Goal: Task Accomplishment & Management: Manage account settings

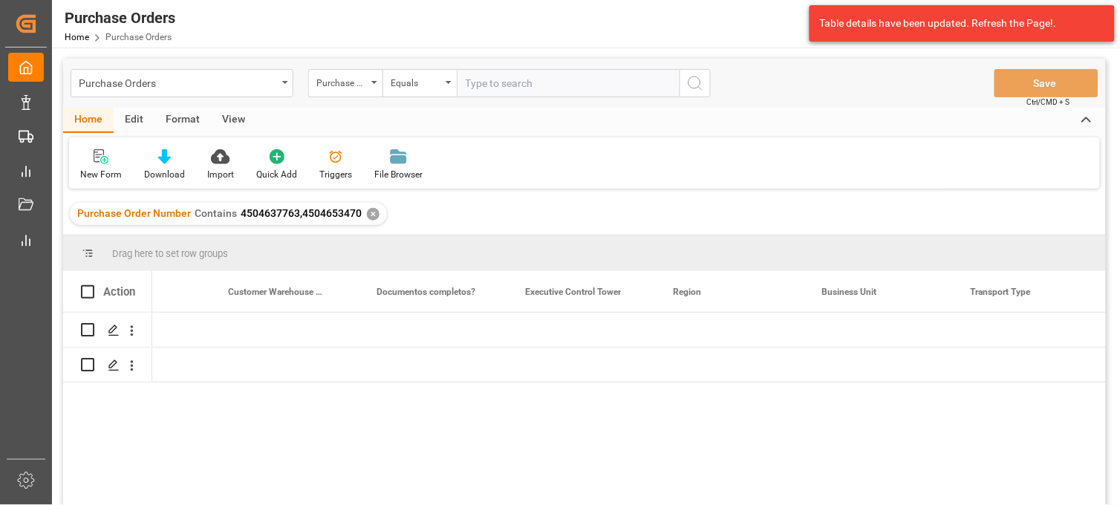
scroll to position [0, 1909]
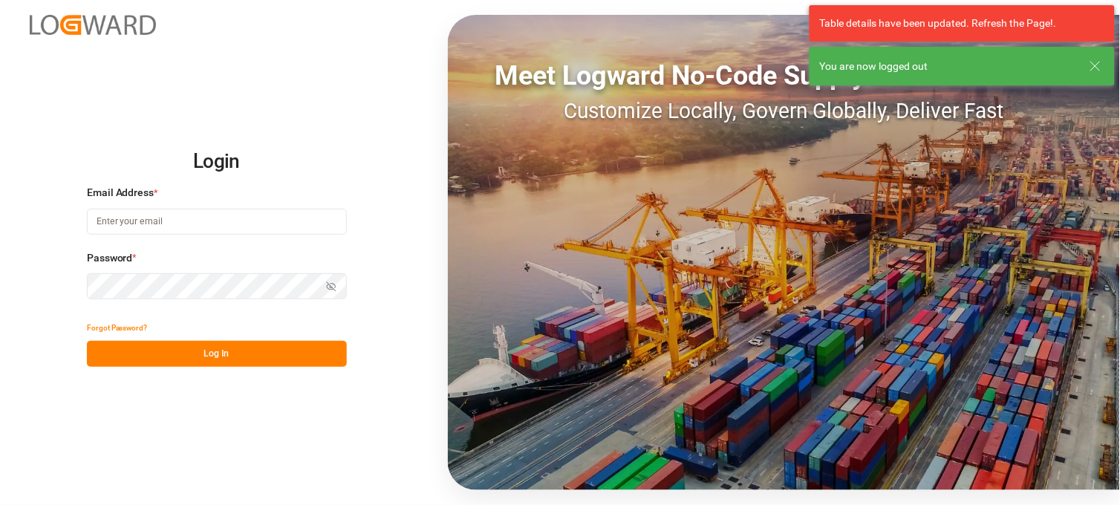
type input "[PERSON_NAME][EMAIL_ADDRESS][PERSON_NAME][DOMAIN_NAME]"
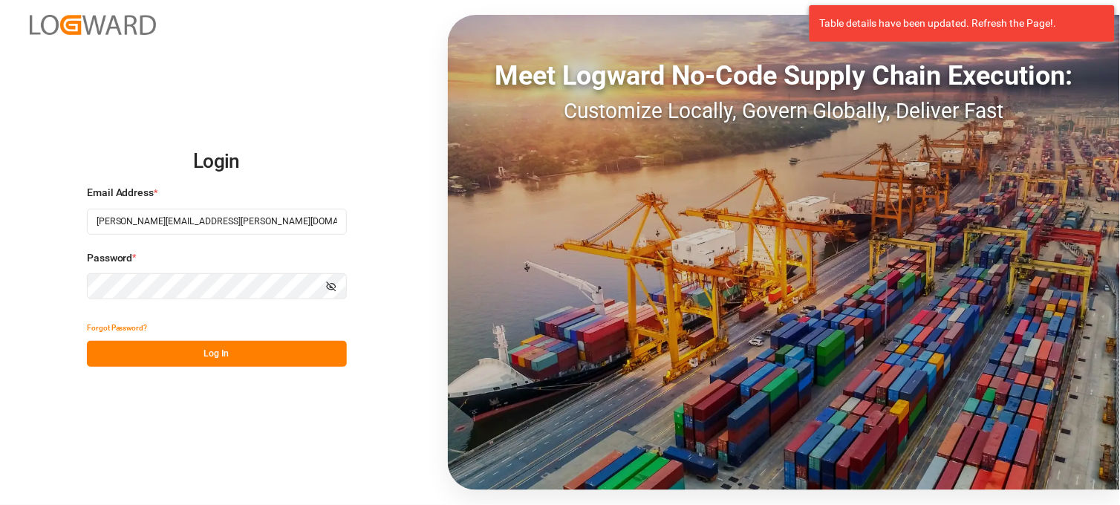
click at [225, 354] on button "Log In" at bounding box center [217, 354] width 260 height 26
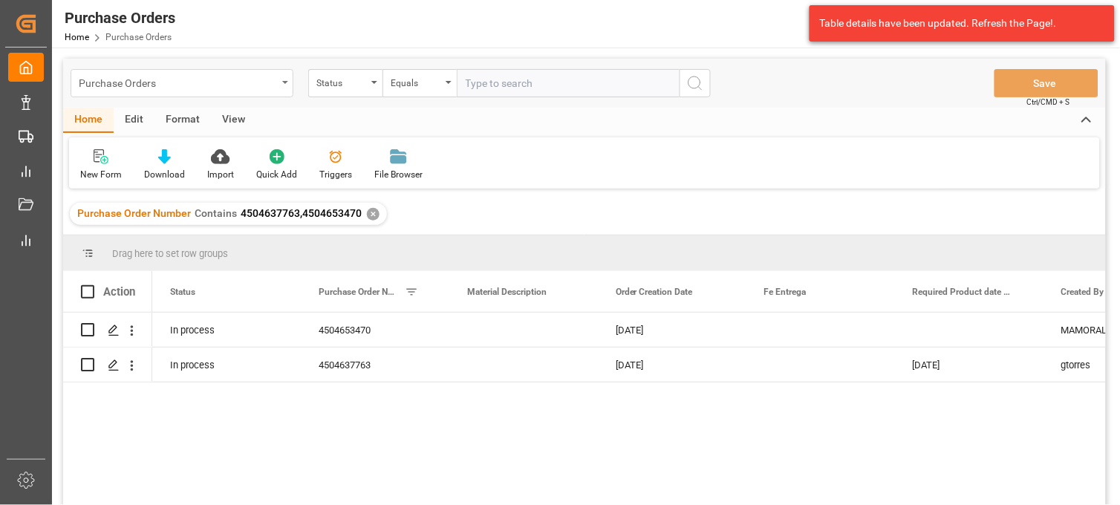
click at [178, 77] on div "Purchase Orders" at bounding box center [178, 82] width 198 height 19
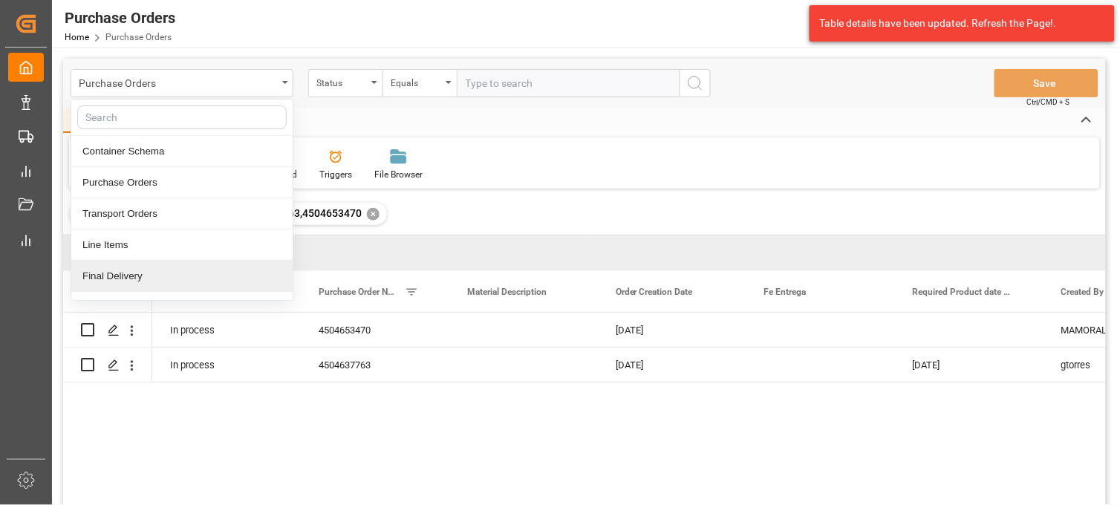
click at [168, 276] on div "Final Delivery" at bounding box center [181, 276] width 221 height 31
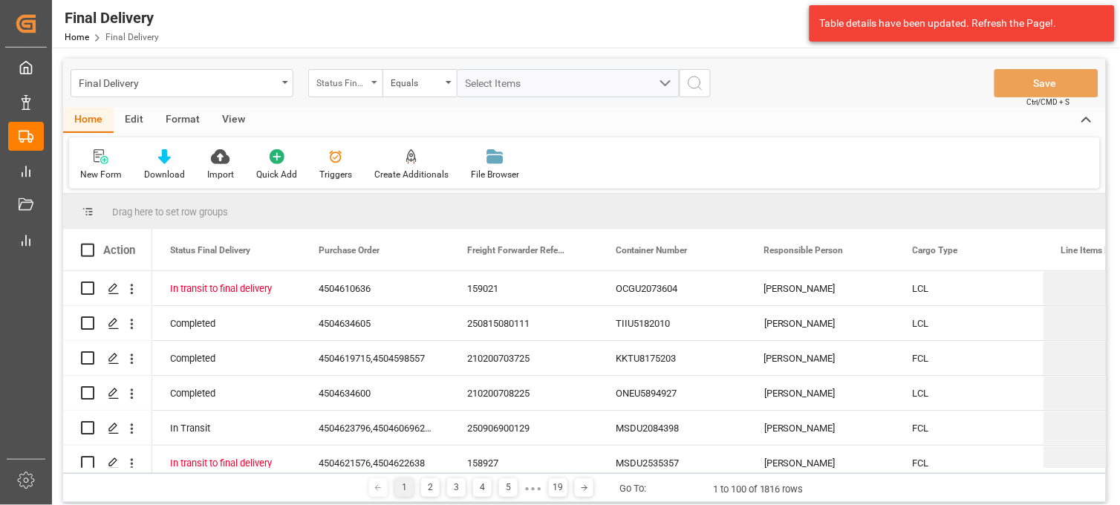
click at [375, 91] on div "Status Final Delivery" at bounding box center [345, 83] width 74 height 28
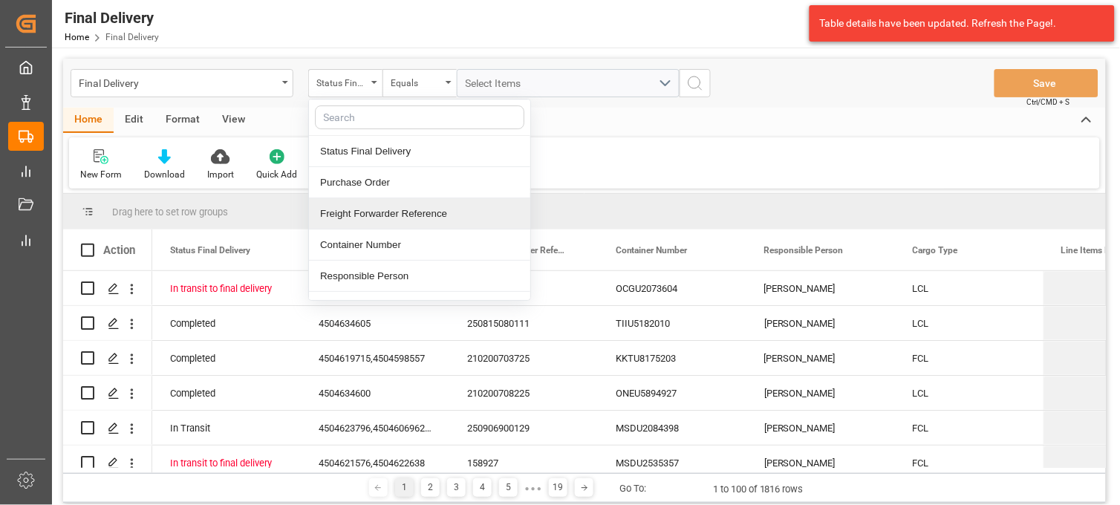
click at [403, 215] on div "Freight Forwarder Reference" at bounding box center [419, 213] width 221 height 31
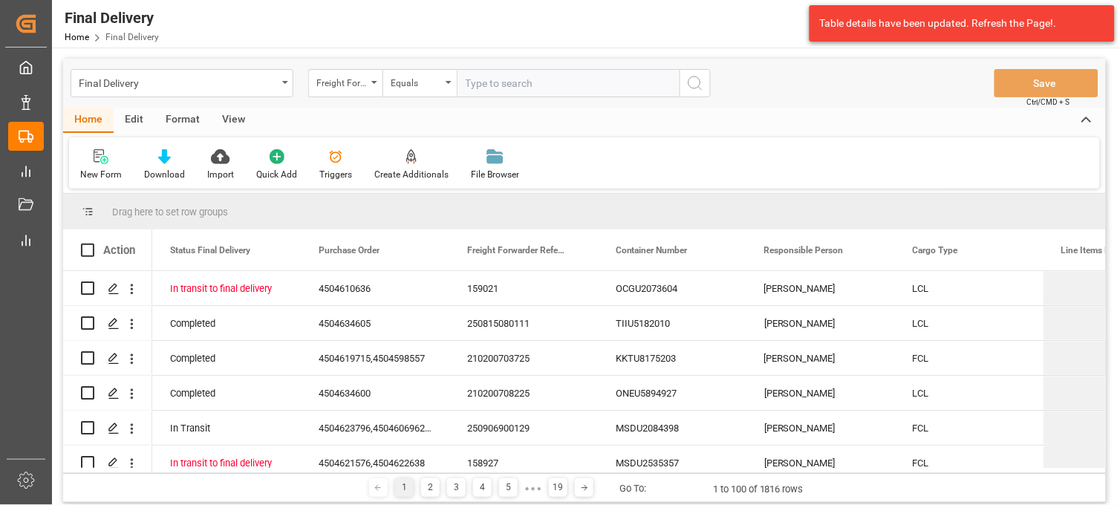
click at [474, 90] on input "text" at bounding box center [568, 83] width 223 height 28
type input "250815080003"
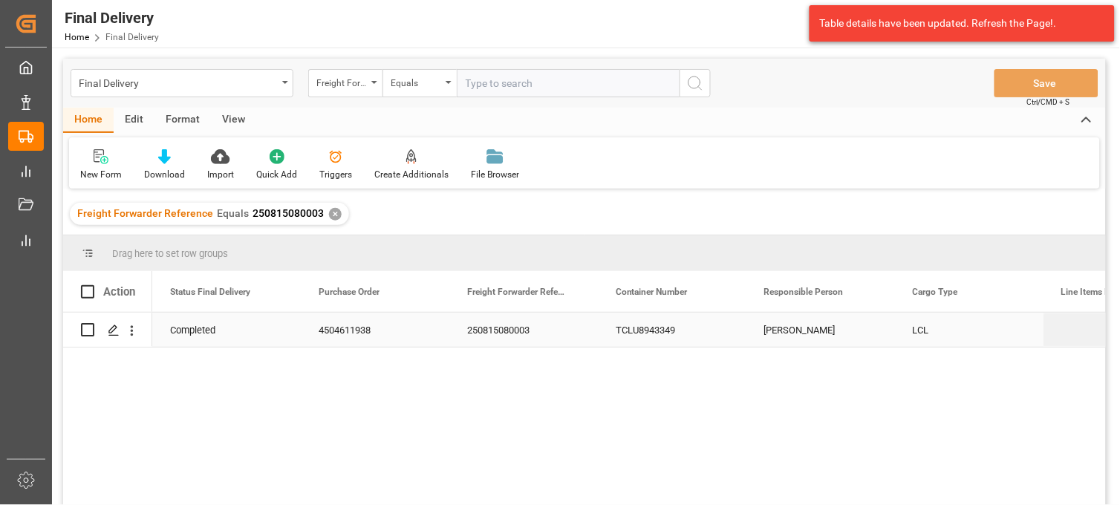
click at [501, 331] on div "250815080003" at bounding box center [523, 330] width 149 height 34
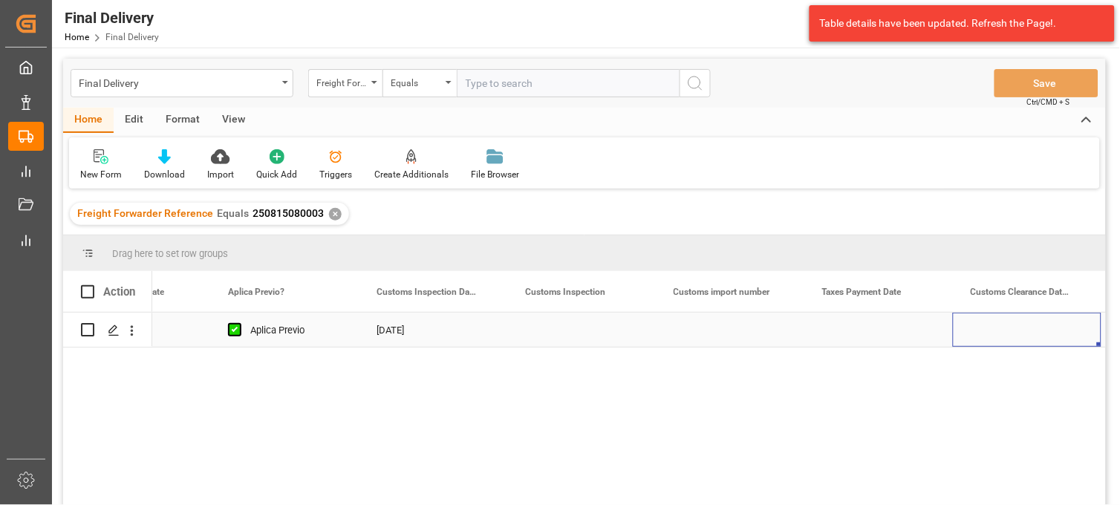
scroll to position [0, 1428]
click at [712, 329] on div "Press SPACE to select this row." at bounding box center [730, 330] width 149 height 34
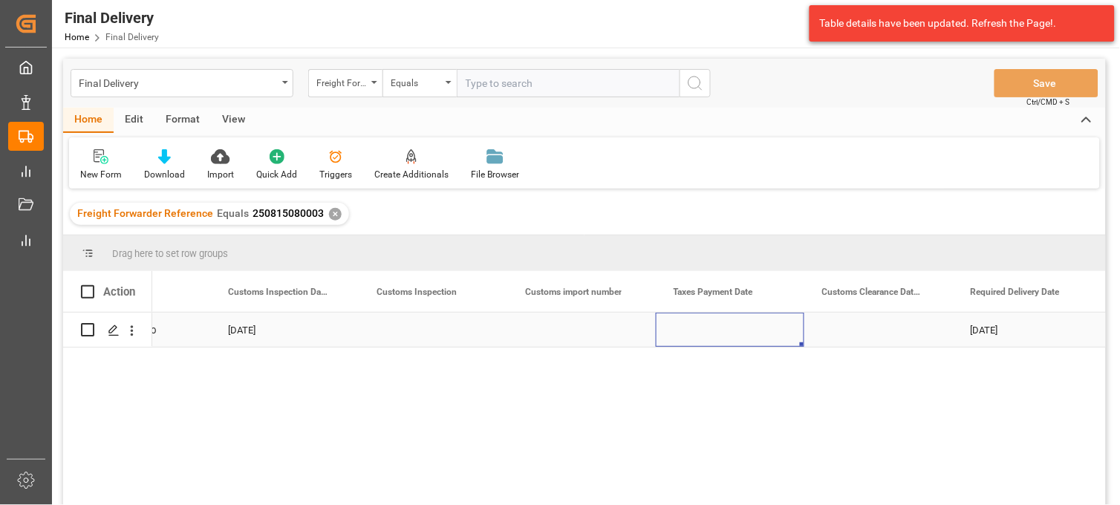
click at [712, 329] on div "Press SPACE to select this row." at bounding box center [730, 330] width 149 height 34
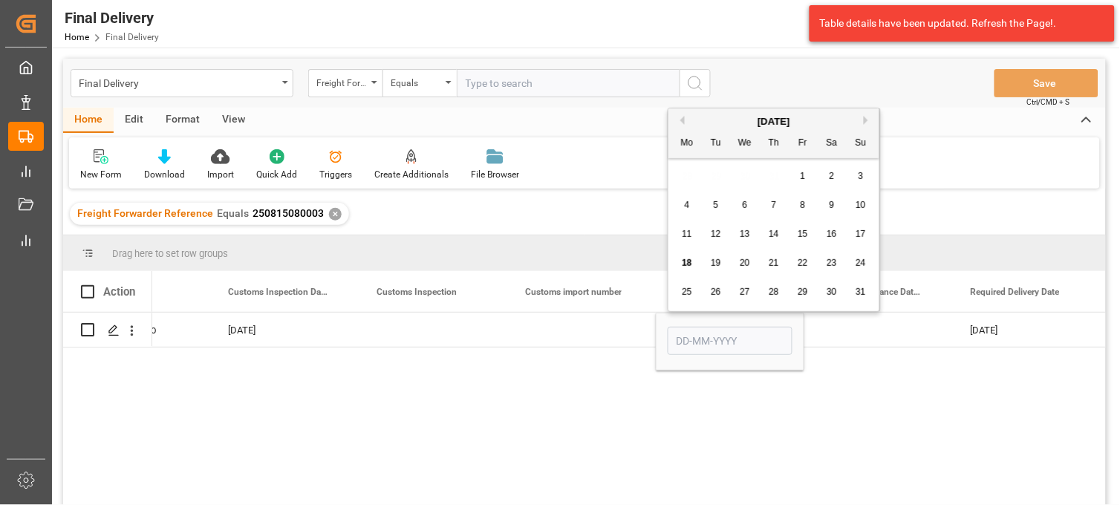
click at [746, 230] on span "13" at bounding box center [745, 234] width 10 height 10
type input "[DATE]"
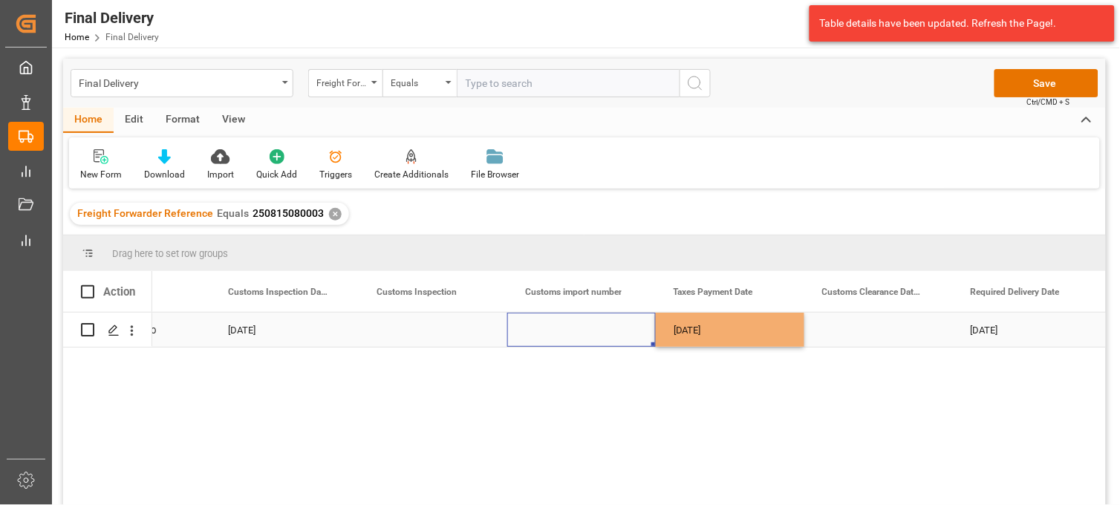
click at [574, 333] on div "Press SPACE to select this row." at bounding box center [581, 330] width 149 height 34
click at [575, 333] on input "Press SPACE to select this row." at bounding box center [581, 339] width 125 height 28
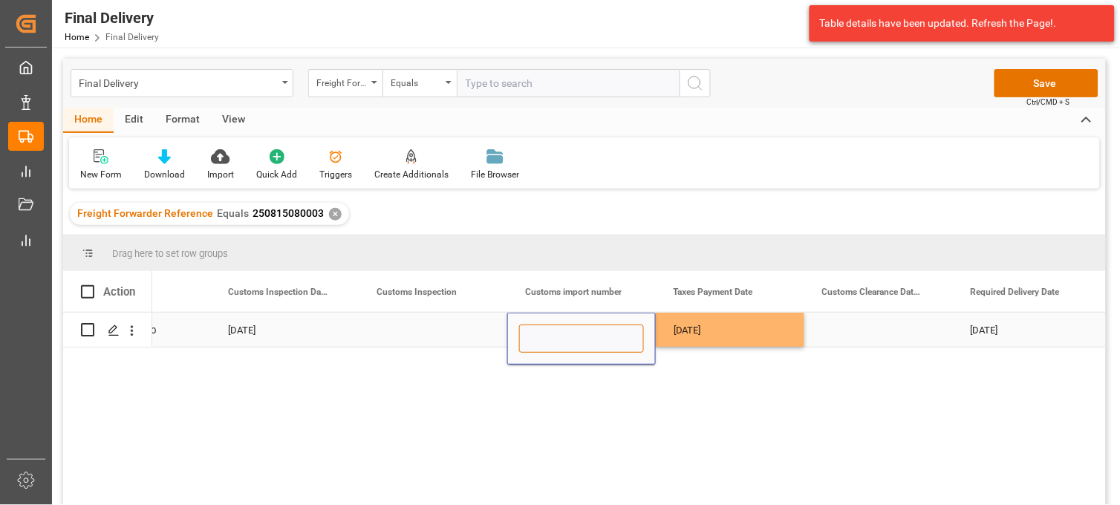
paste input "25 16 3108 5002752"
type input "25 16 3108 5002752"
click at [706, 333] on div "[DATE]" at bounding box center [730, 330] width 149 height 34
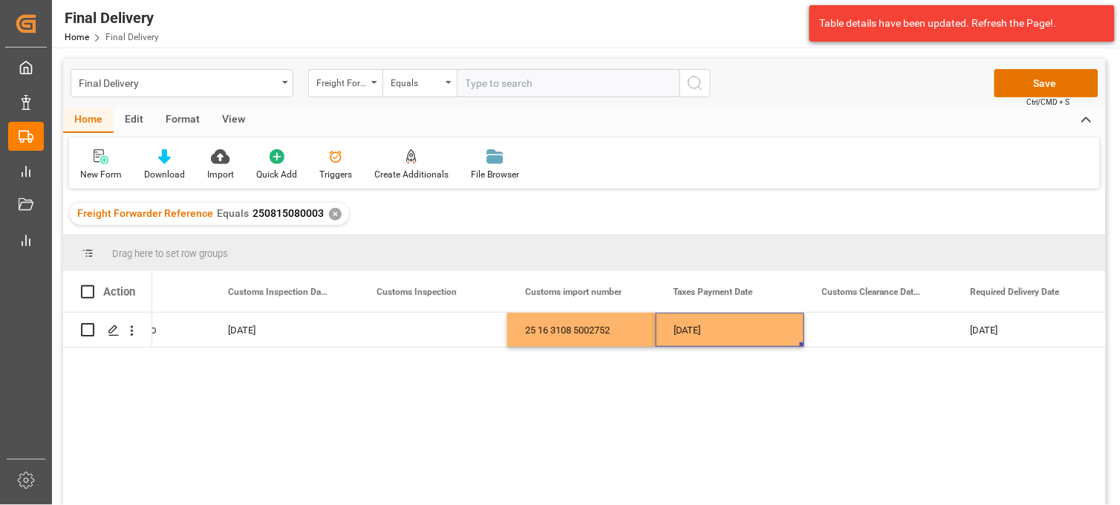
click at [1040, 394] on div "[DATE] Aplica Previo [DATE] 25 16 3108 5002752 [DATE] [DATE] [GEOGRAPHIC_DATA] …" at bounding box center [629, 414] width 954 height 202
click at [877, 331] on div "Press SPACE to select this row." at bounding box center [879, 330] width 149 height 34
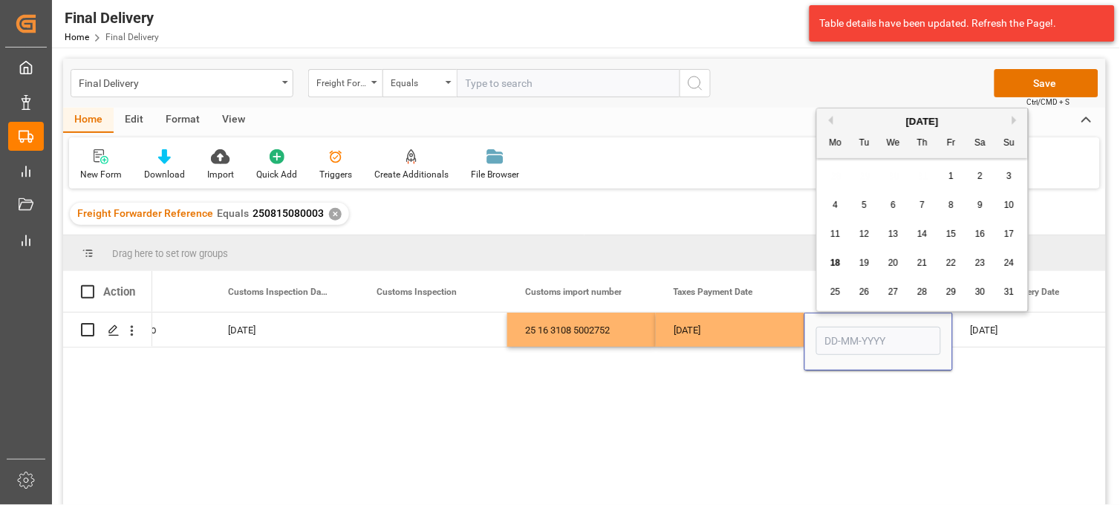
click at [836, 264] on span "18" at bounding box center [836, 263] width 10 height 10
type input "[DATE]"
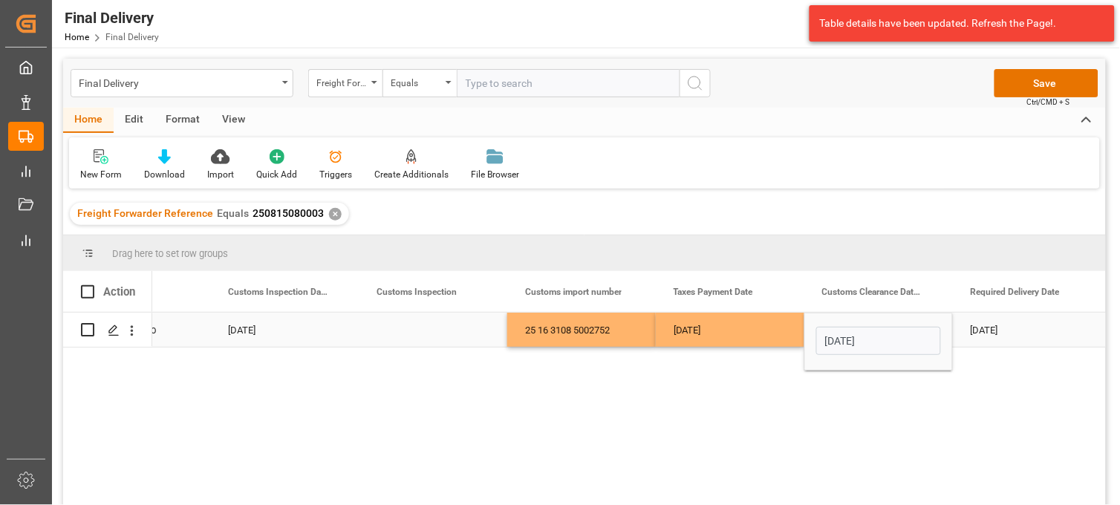
click at [727, 328] on div "[DATE]" at bounding box center [730, 330] width 149 height 34
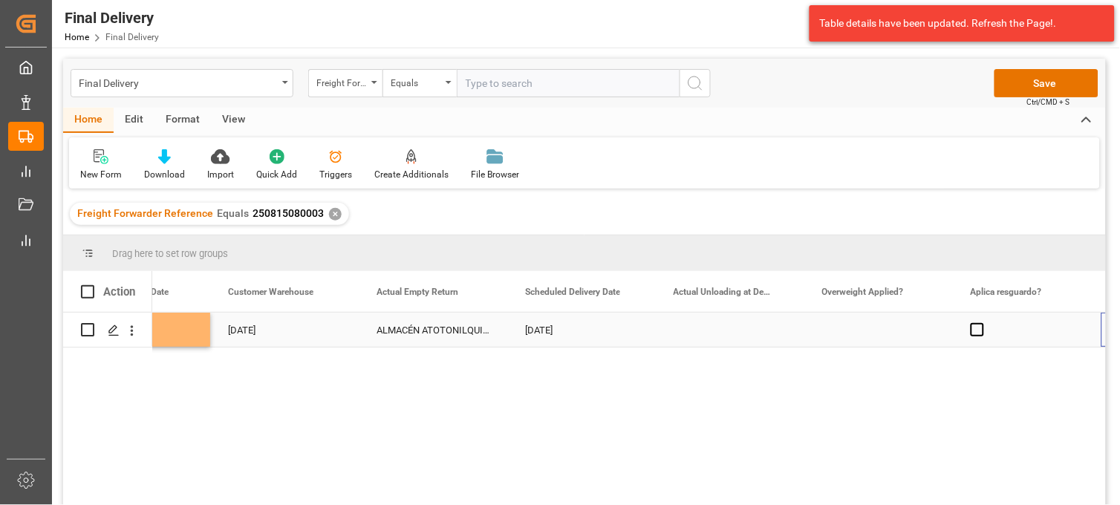
scroll to position [0, 0]
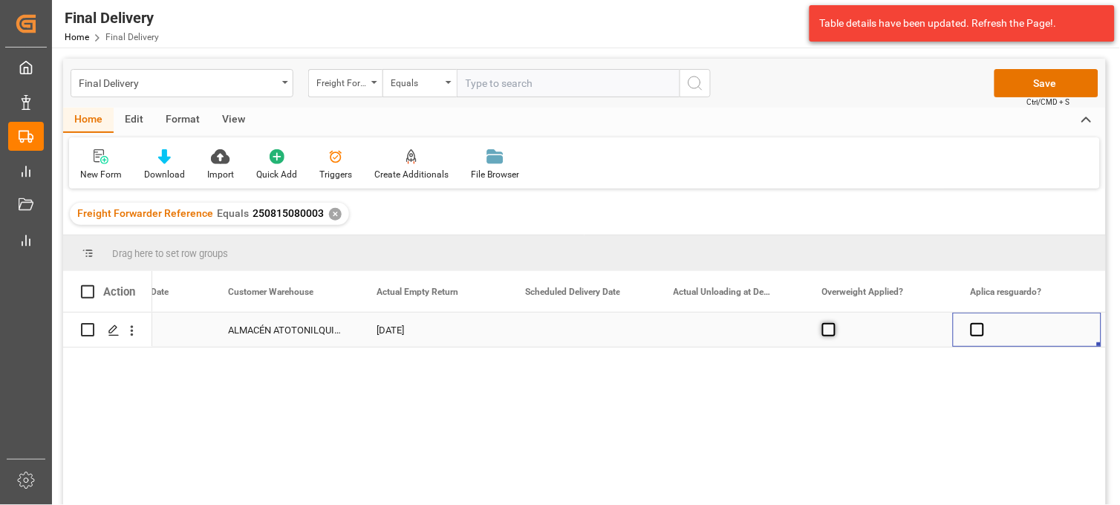
click at [826, 333] on span "Press SPACE to select this row." at bounding box center [828, 329] width 13 height 13
click at [833, 323] on input "Press SPACE to select this row." at bounding box center [833, 323] width 0 height 0
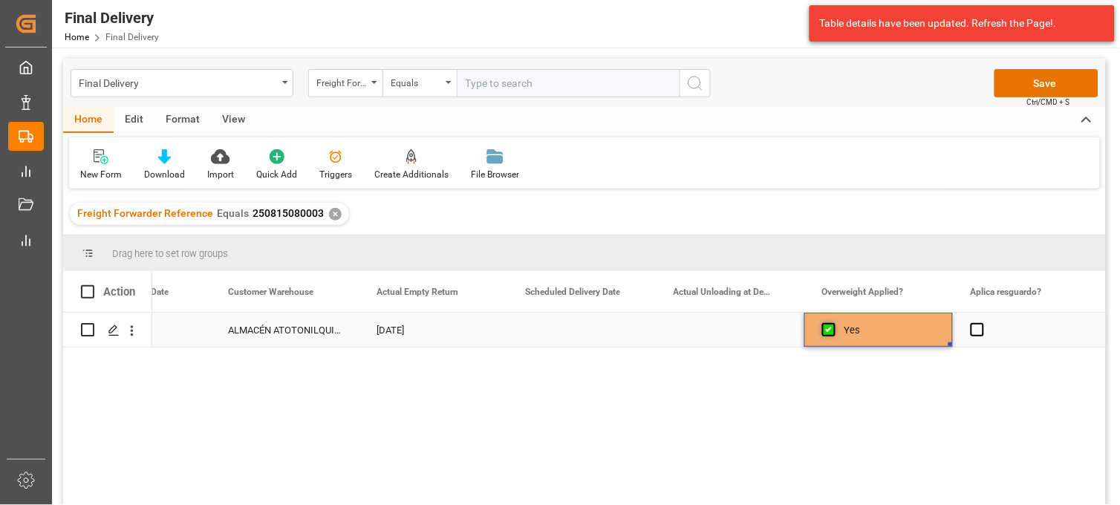
click at [826, 333] on span "Press SPACE to select this row." at bounding box center [828, 329] width 13 height 13
click at [833, 323] on input "Press SPACE to select this row." at bounding box center [833, 323] width 0 height 0
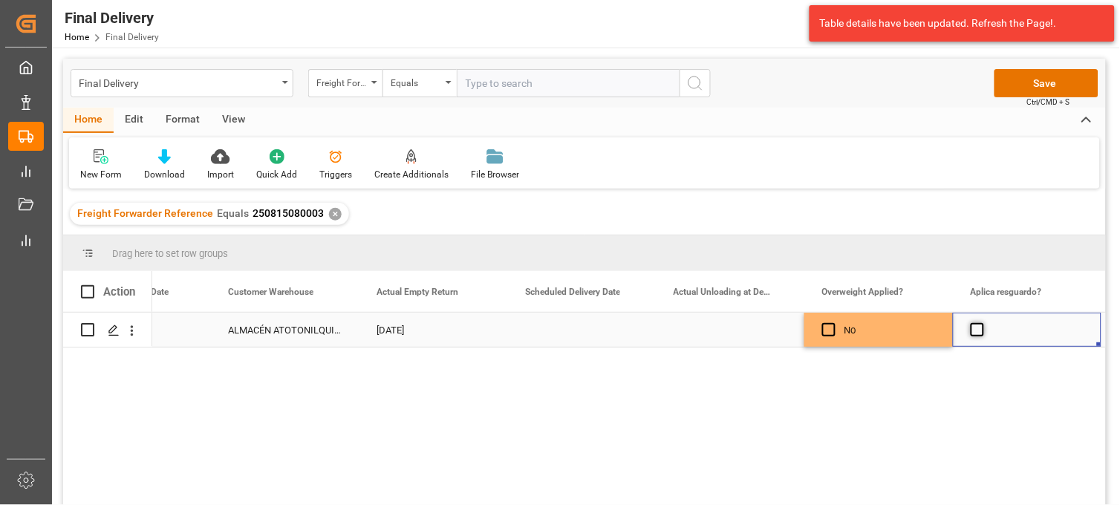
click at [977, 332] on span "Press SPACE to select this row." at bounding box center [977, 329] width 13 height 13
click at [982, 323] on input "Press SPACE to select this row." at bounding box center [982, 323] width 0 height 0
click at [977, 332] on span "Press SPACE to select this row." at bounding box center [977, 329] width 13 height 13
click at [982, 323] on input "Press SPACE to select this row." at bounding box center [982, 323] width 0 height 0
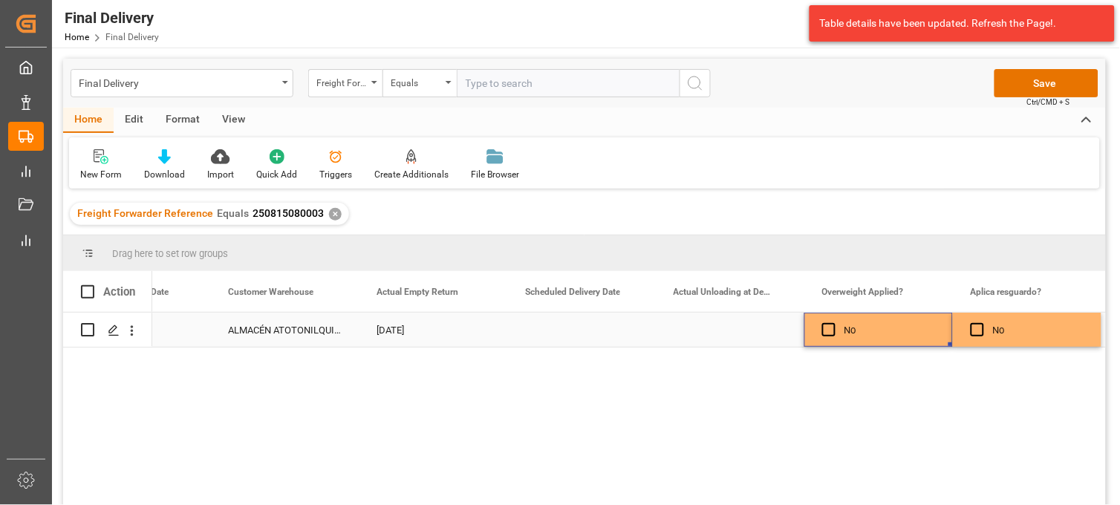
click at [900, 331] on div "No" at bounding box center [890, 330] width 91 height 34
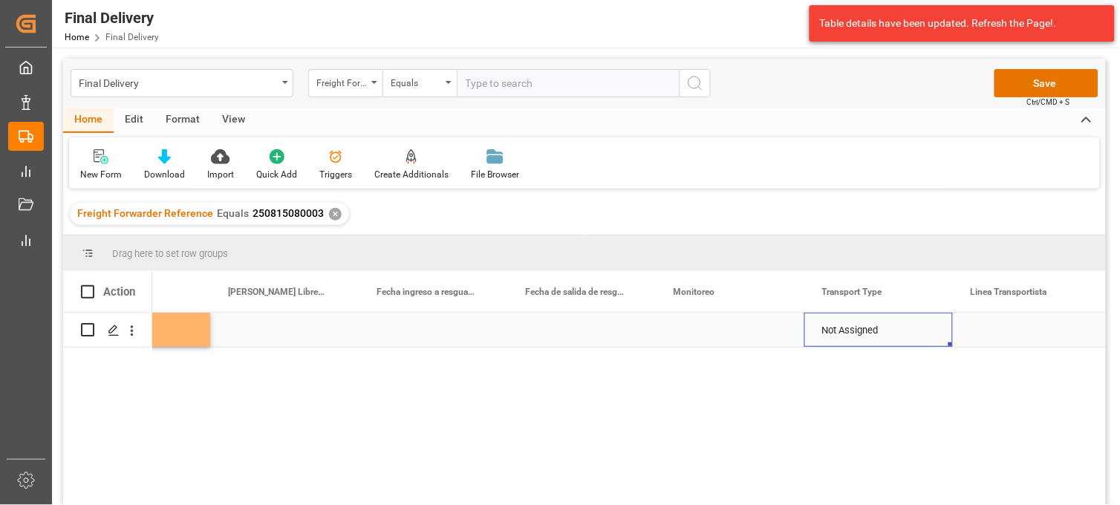
click at [838, 331] on div "Not Assigned" at bounding box center [878, 330] width 113 height 34
click at [915, 338] on button "open menu" at bounding box center [925, 339] width 22 height 23
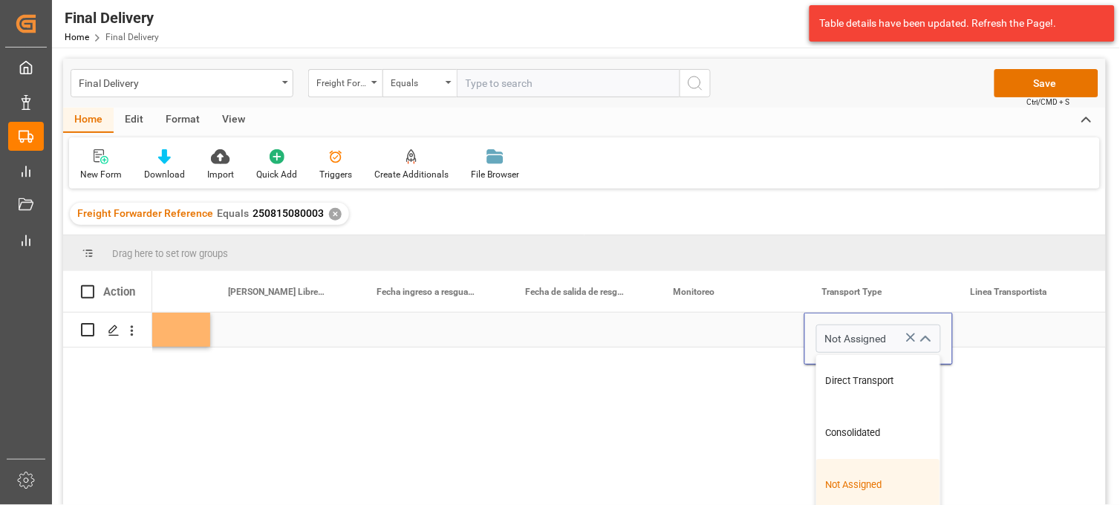
click at [929, 336] on icon "close menu" at bounding box center [926, 340] width 18 height 18
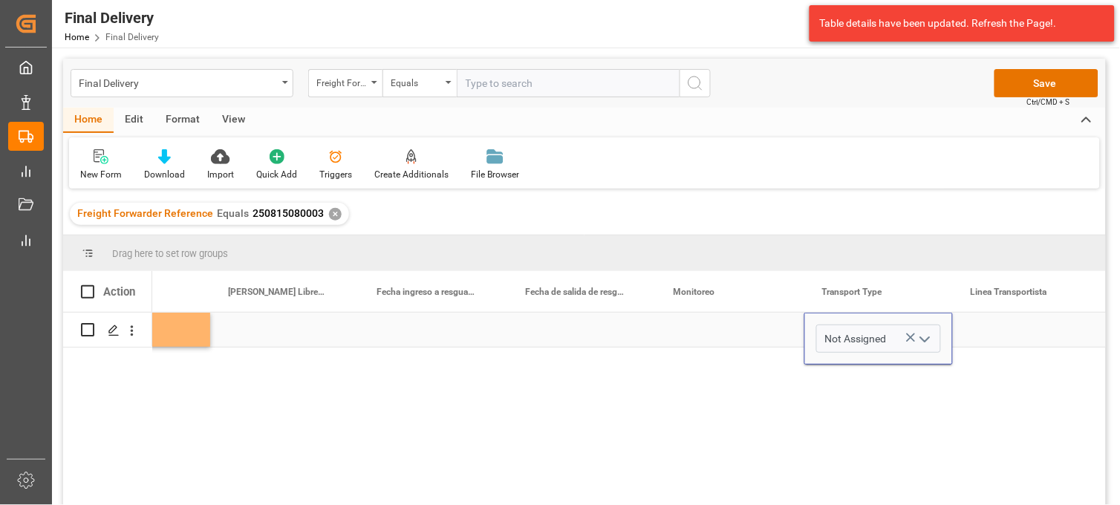
click at [932, 337] on icon "open menu" at bounding box center [926, 340] width 18 height 18
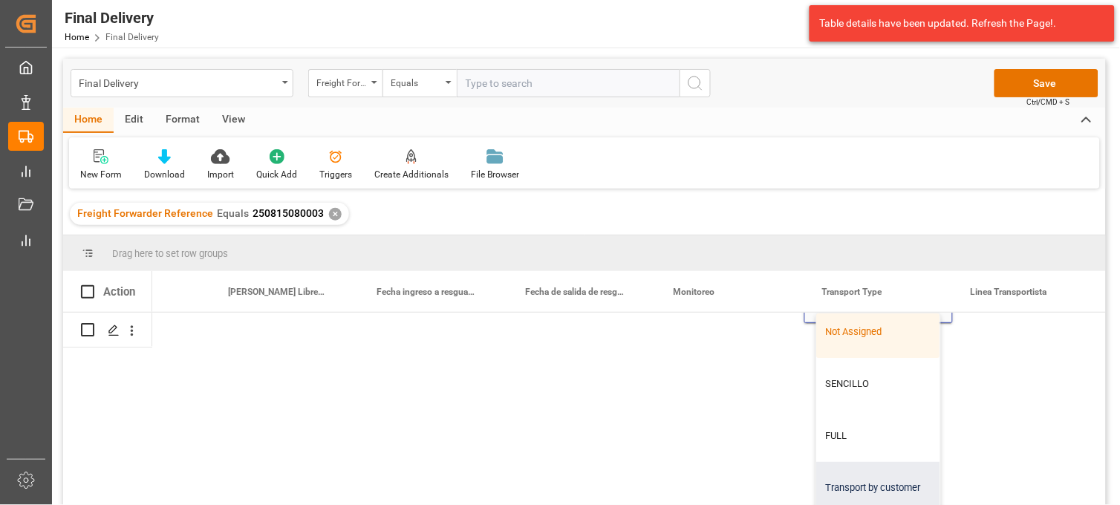
click at [880, 468] on div "Transport by customer" at bounding box center [878, 488] width 123 height 52
type input "Transport by customer"
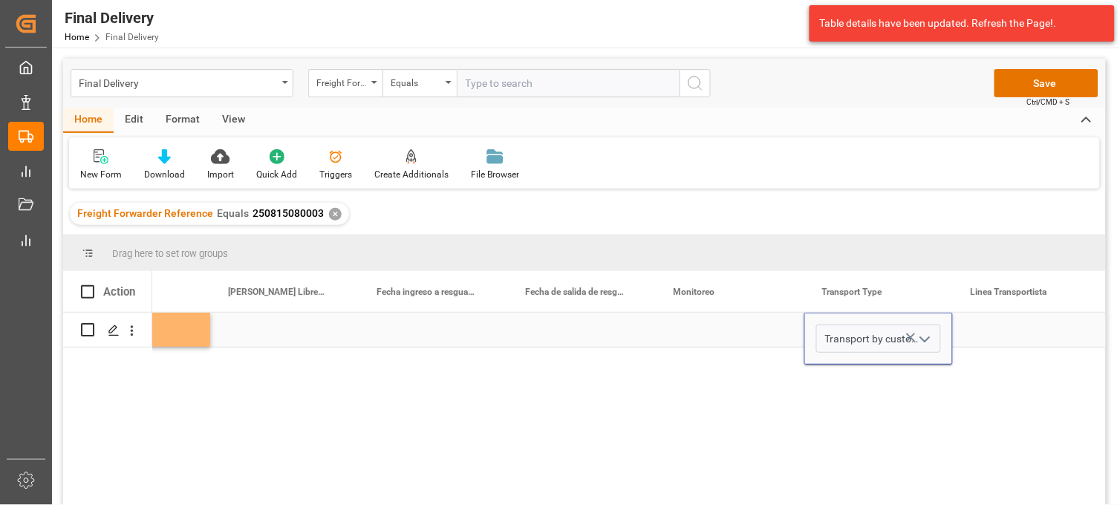
click at [1009, 324] on div "Press SPACE to select this row." at bounding box center [1027, 330] width 149 height 34
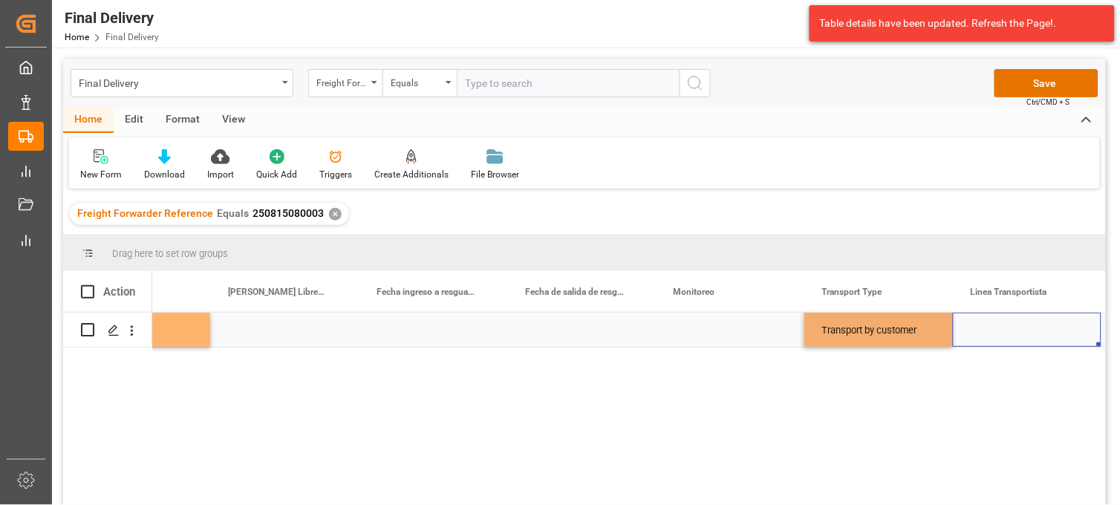
click at [1009, 324] on div "Press SPACE to select this row." at bounding box center [1027, 330] width 149 height 34
click at [1009, 325] on input "Press SPACE to select this row." at bounding box center [1027, 339] width 125 height 28
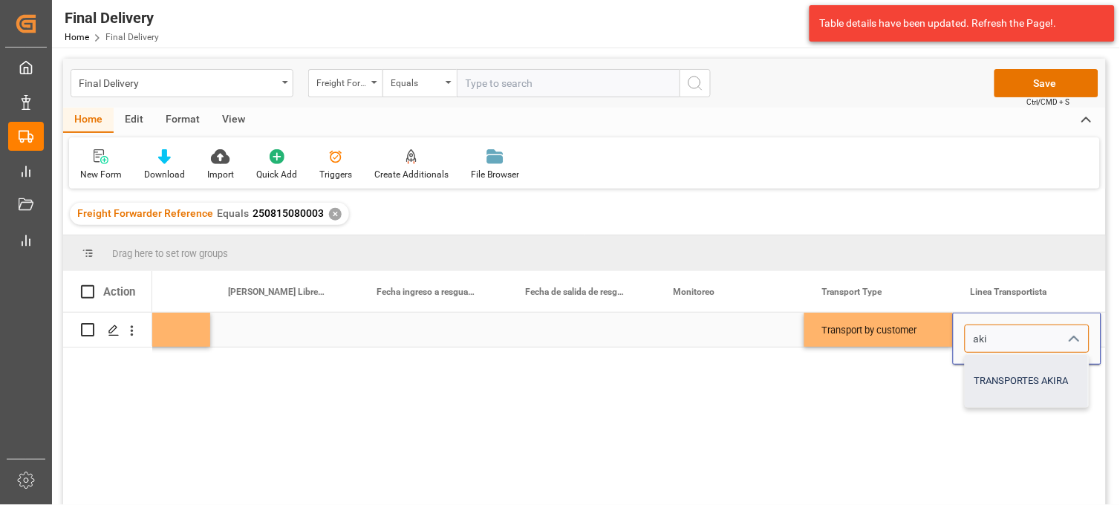
click at [1014, 371] on div "TRANSPORTES AKIRA" at bounding box center [1027, 381] width 123 height 52
type input "TRANSPORTES AKIRA"
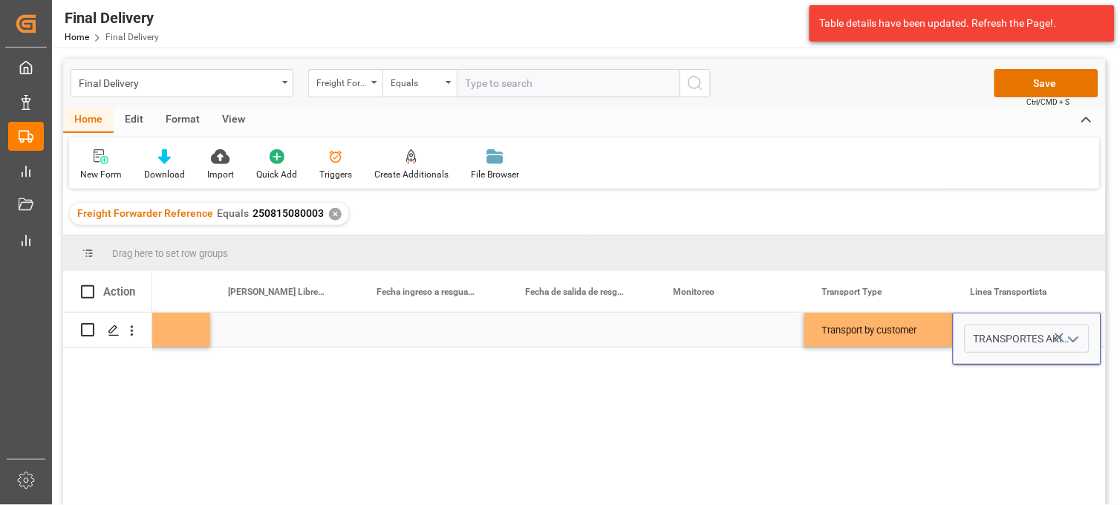
click at [855, 331] on div "Transport by customer" at bounding box center [878, 330] width 113 height 34
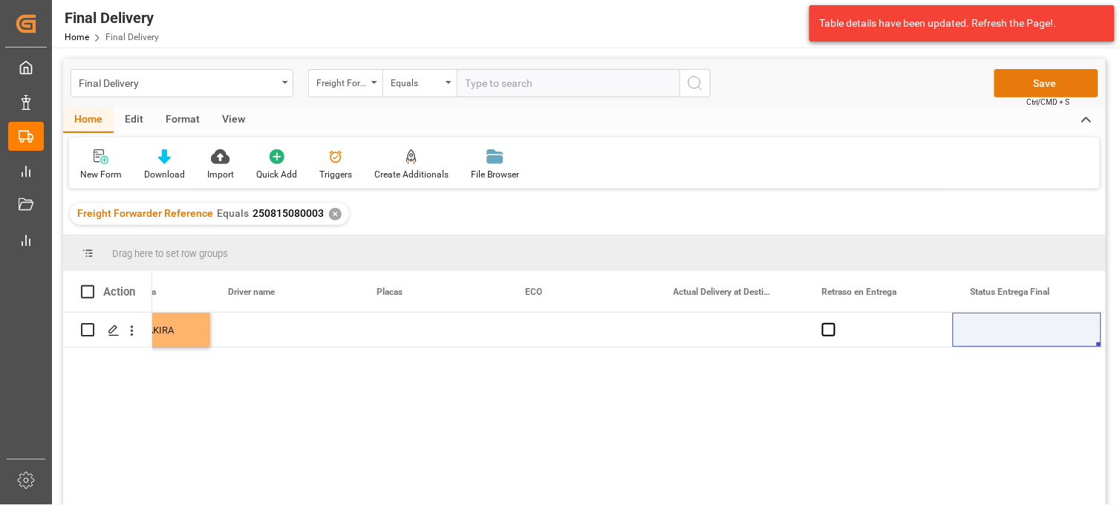
click at [1008, 88] on button "Save" at bounding box center [1047, 83] width 104 height 28
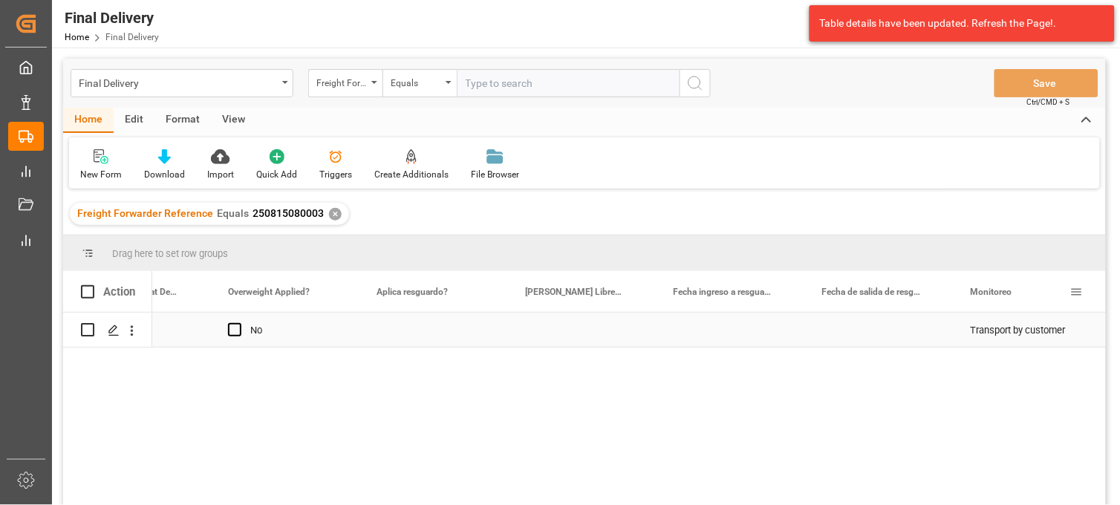
scroll to position [0, 3062]
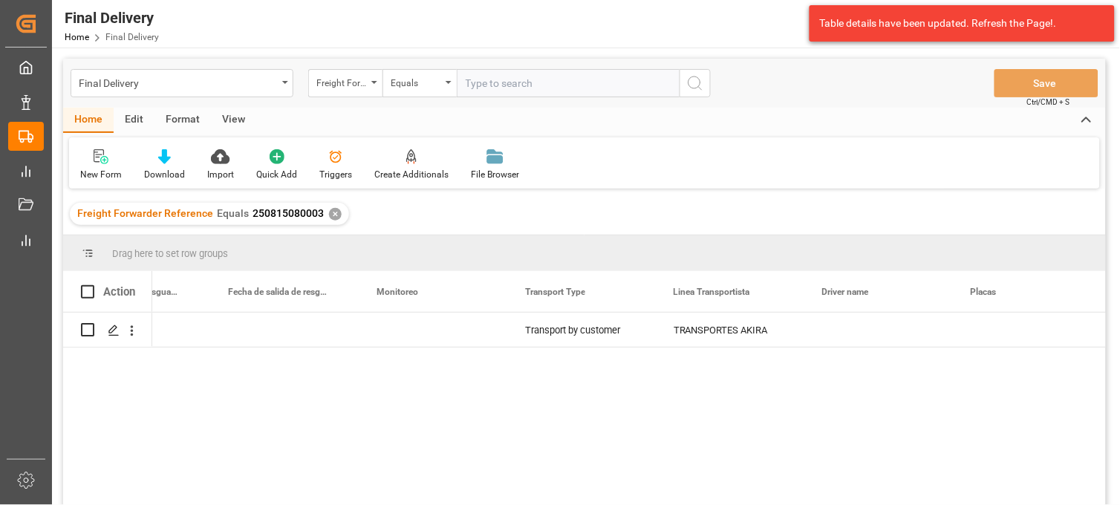
drag, startPoint x: 1049, startPoint y: 391, endPoint x: 716, endPoint y: 299, distance: 345.1
click at [1049, 391] on div "Transport by customer TRANSPORTES AKIRA" at bounding box center [629, 414] width 954 height 202
drag, startPoint x: 321, startPoint y: 215, endPoint x: 248, endPoint y: 213, distance: 72.8
click at [248, 213] on div "Freight Forwarder Reference Equals 250815080003 ✕" at bounding box center [209, 214] width 279 height 22
copy span "250815080003"
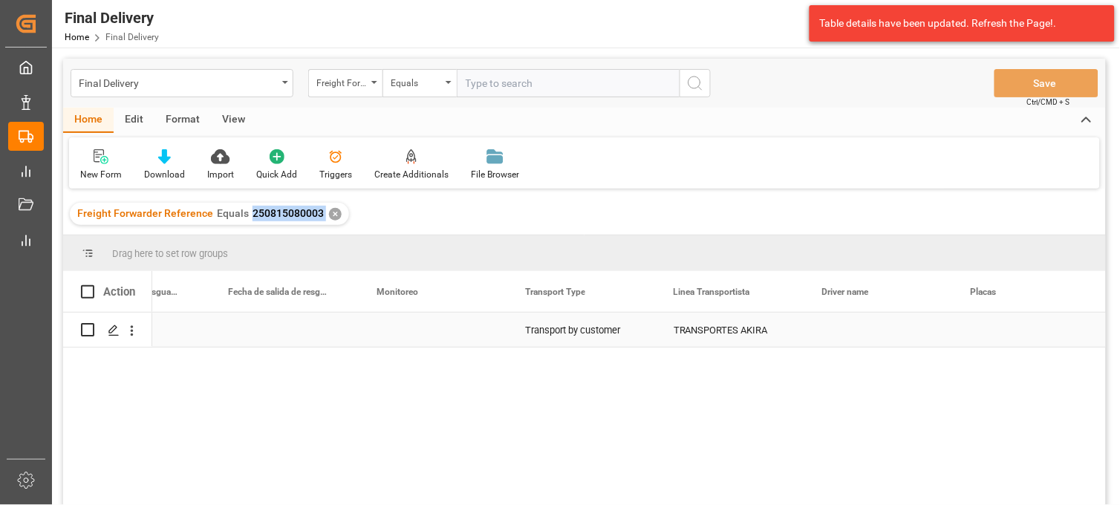
click at [998, 327] on div "Press SPACE to select this row." at bounding box center [1027, 330] width 149 height 34
click at [998, 327] on input "Press SPACE to select this row." at bounding box center [1027, 339] width 125 height 28
type input "42BF4E"
click at [858, 332] on div "Press SPACE to select this row." at bounding box center [879, 330] width 149 height 34
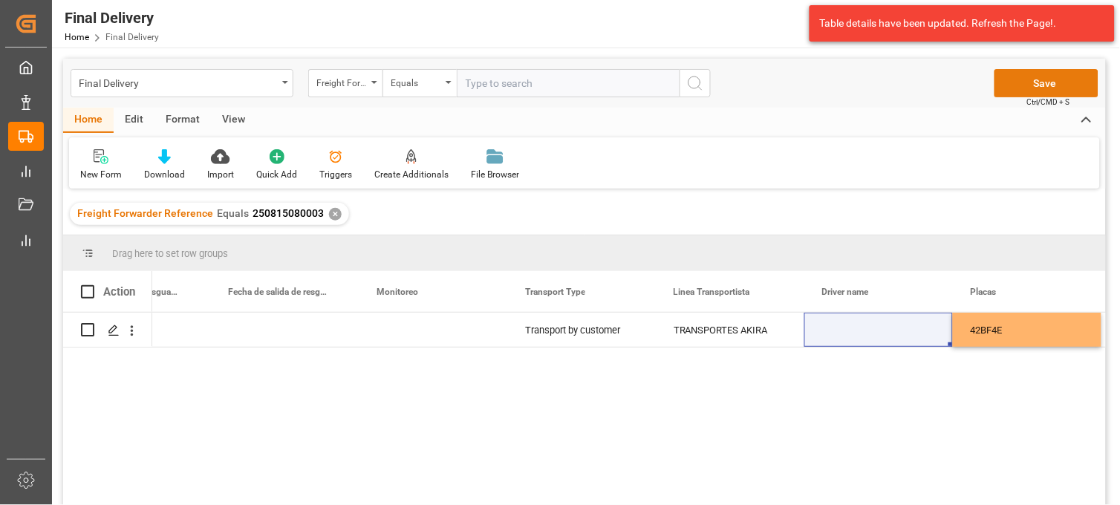
click at [1050, 88] on button "Save" at bounding box center [1047, 83] width 104 height 28
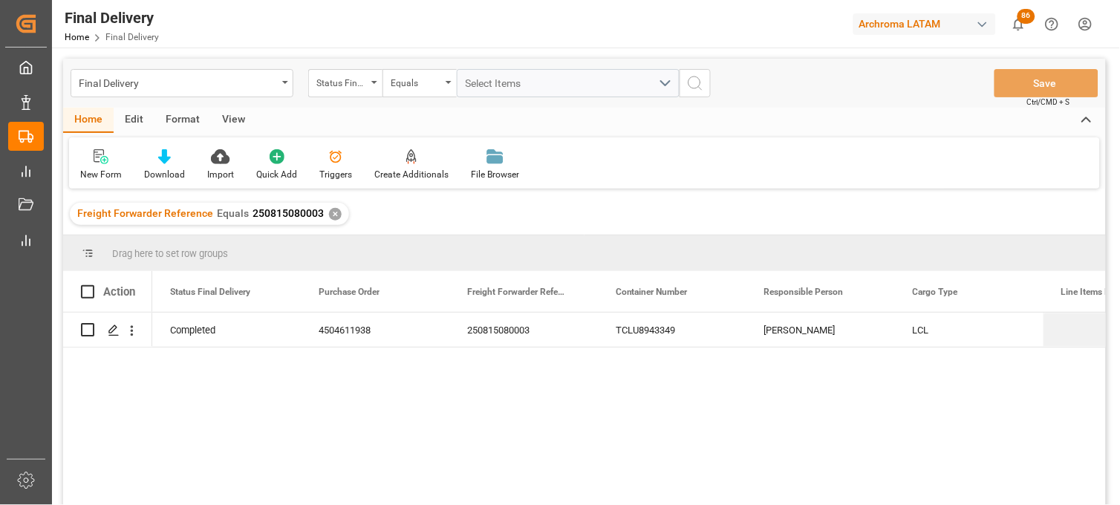
click at [330, 215] on div "✕" at bounding box center [335, 214] width 13 height 13
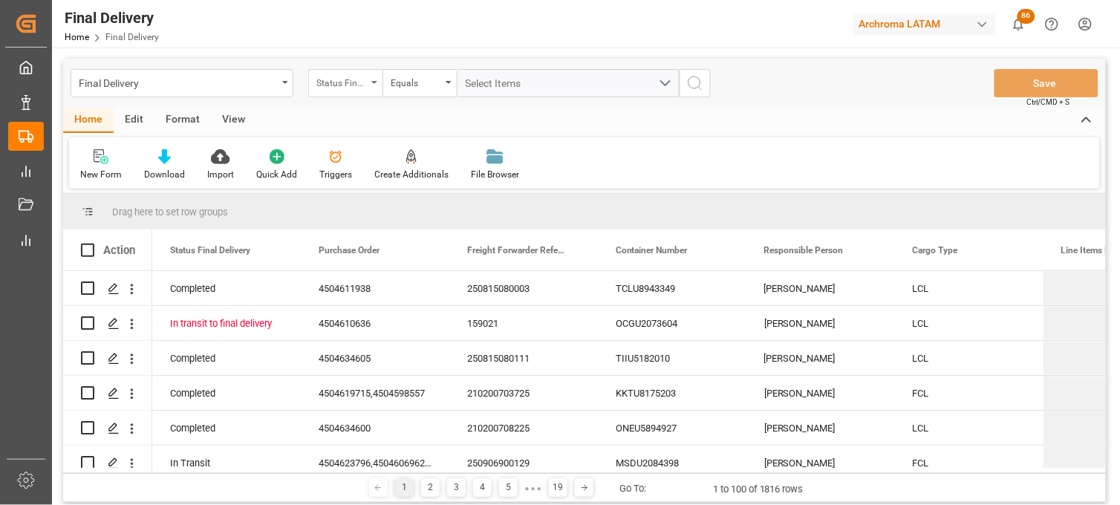
click at [376, 87] on div "Status Final Delivery" at bounding box center [345, 83] width 74 height 28
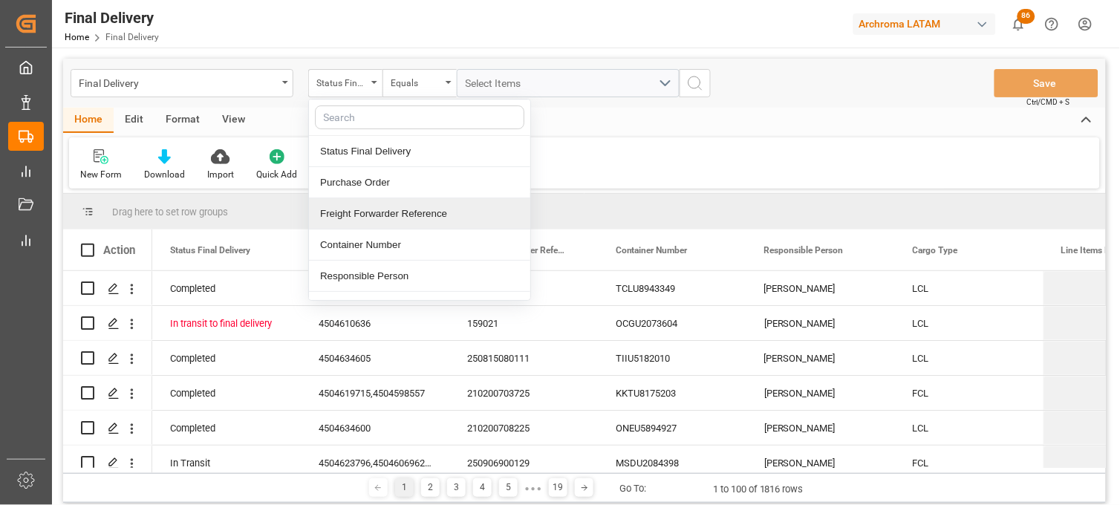
click at [403, 209] on div "Freight Forwarder Reference" at bounding box center [419, 213] width 221 height 31
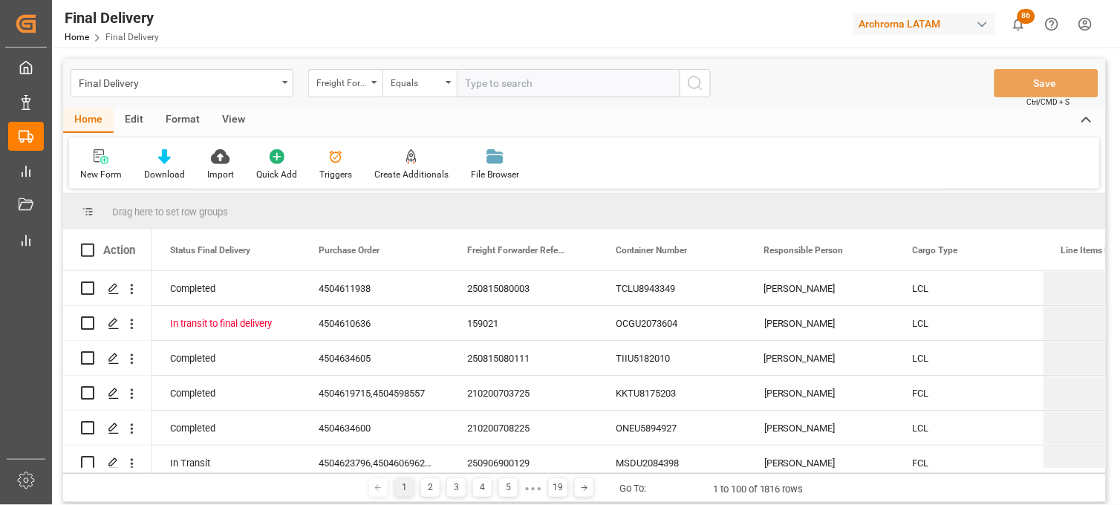
click at [491, 83] on input "text" at bounding box center [568, 83] width 223 height 28
type input "4"
click at [493, 88] on input "text" at bounding box center [568, 83] width 223 height 28
paste input "250815080005"
type input "250815080005"
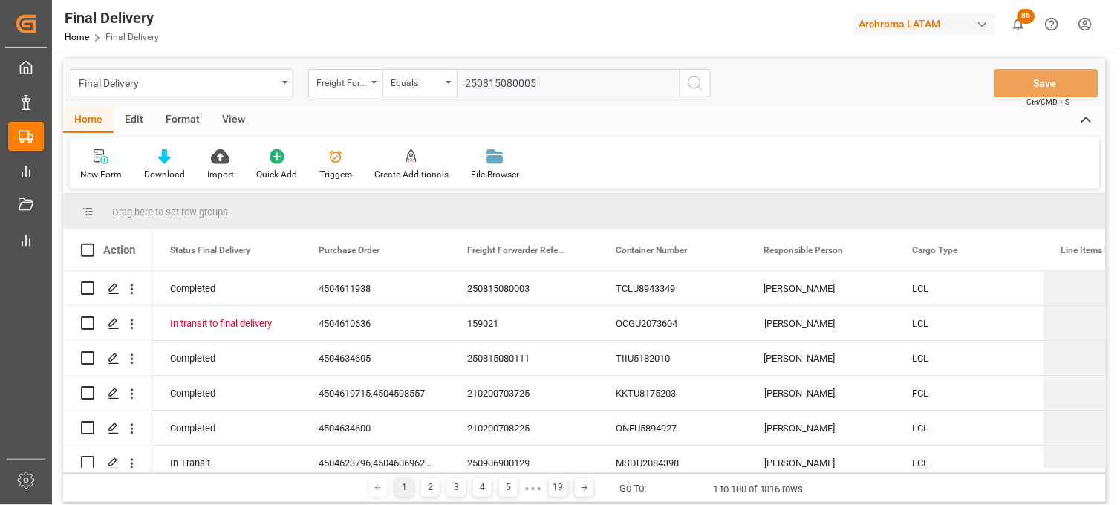
click at [686, 83] on icon "search button" at bounding box center [695, 83] width 18 height 18
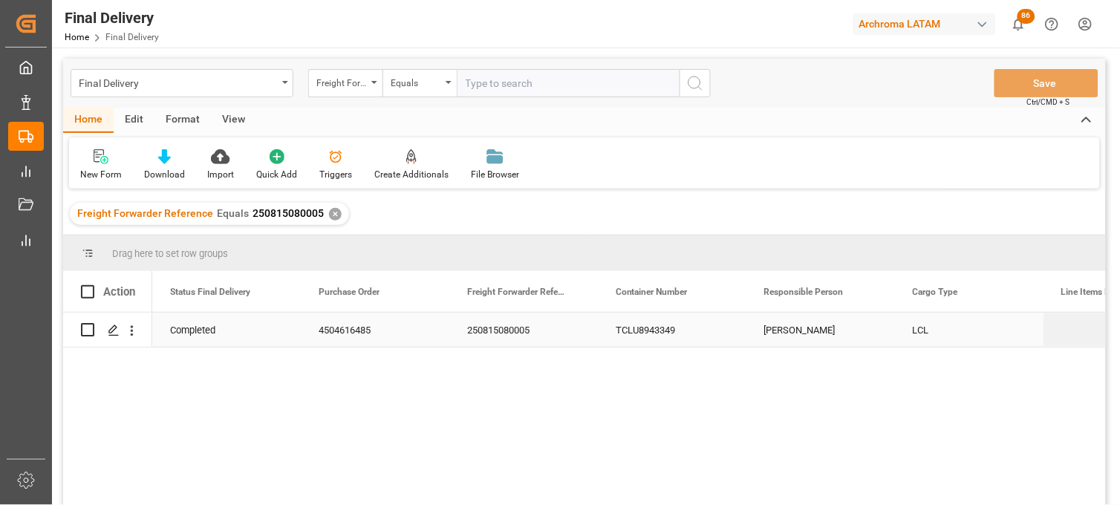
click at [792, 336] on div "[PERSON_NAME]" at bounding box center [821, 330] width 149 height 34
click at [791, 335] on div "[PERSON_NAME]" at bounding box center [821, 330] width 149 height 34
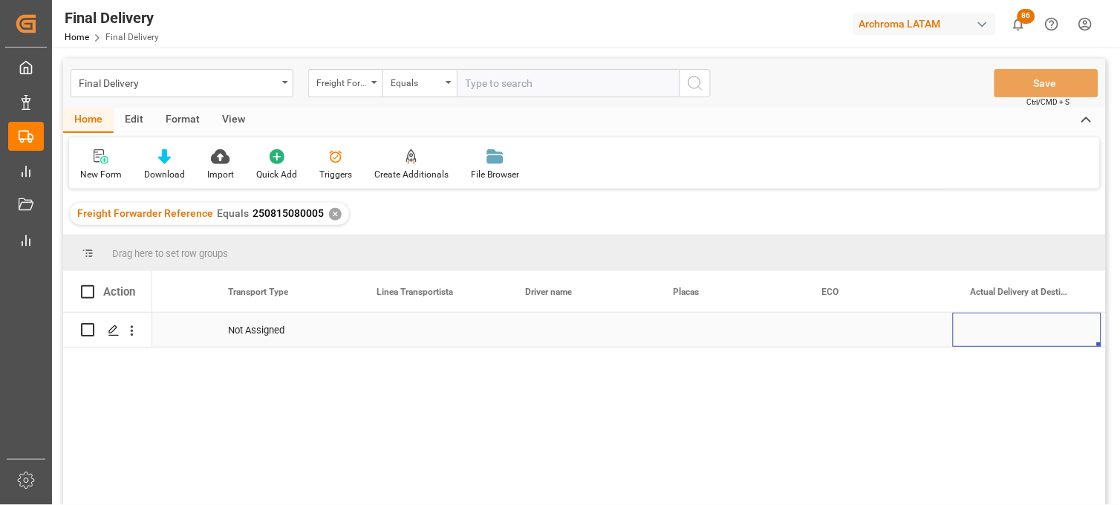
click at [689, 336] on div "Press SPACE to select this row." at bounding box center [730, 330] width 149 height 34
click at [689, 335] on div "Press SPACE to select this row." at bounding box center [730, 330] width 149 height 34
type input "29AT4G"
click at [542, 338] on div "Press SPACE to select this row." at bounding box center [581, 330] width 149 height 34
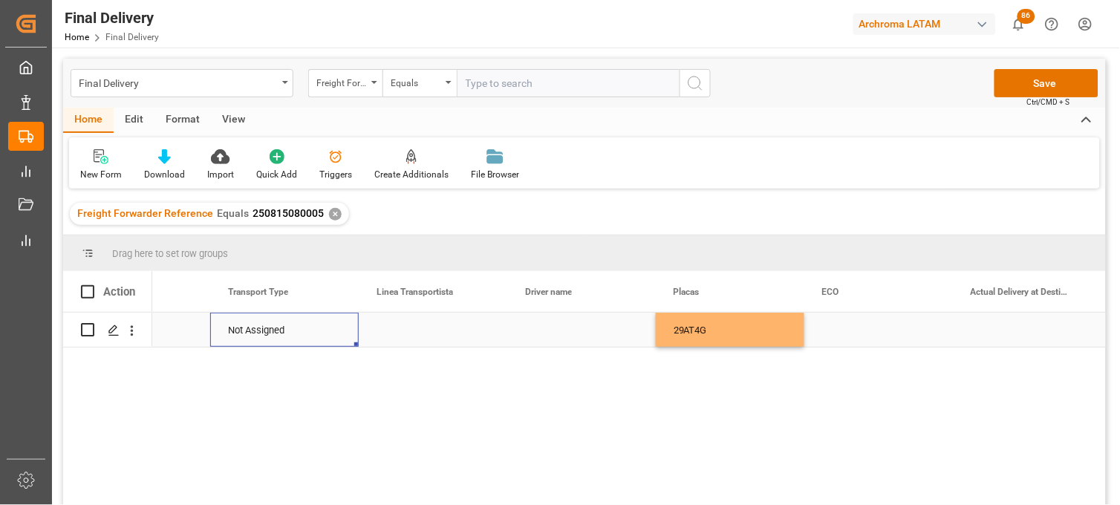
click at [268, 328] on div "Not Assigned" at bounding box center [284, 330] width 113 height 34
click at [315, 335] on icon "Press SPACE to select this row." at bounding box center [317, 338] width 16 height 16
click at [330, 337] on icon "open menu" at bounding box center [331, 340] width 18 height 18
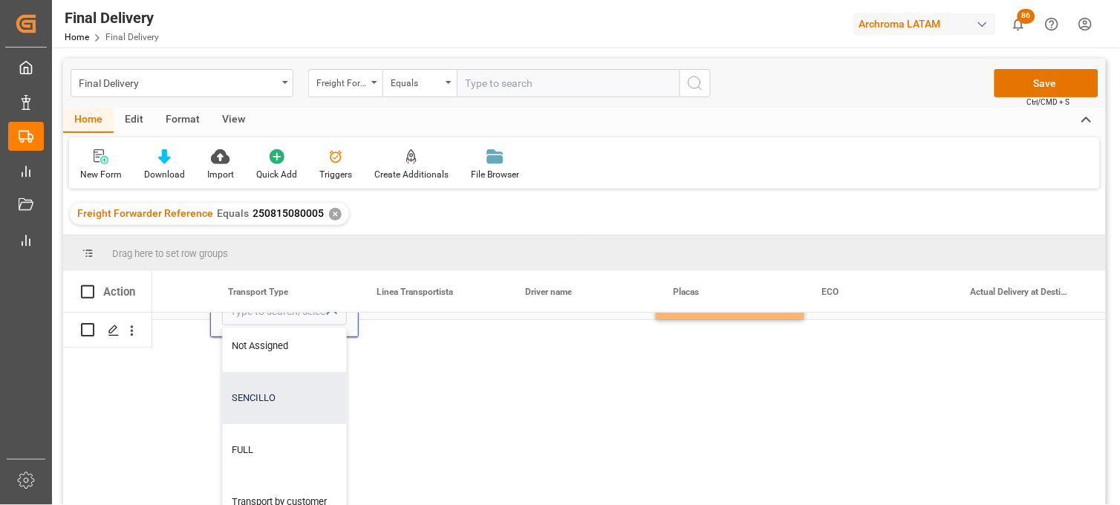
scroll to position [51, 3805]
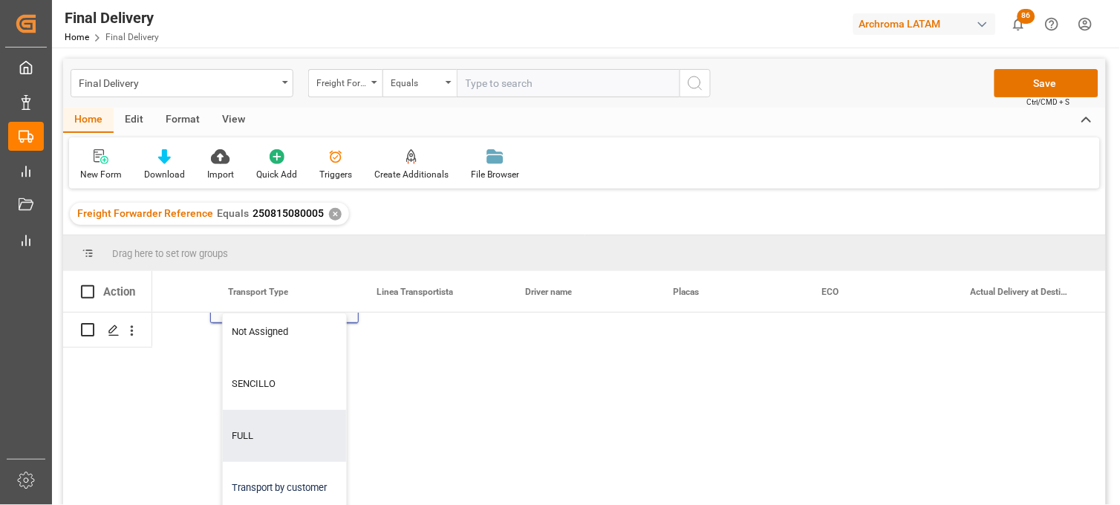
click at [280, 470] on div "Transport by customer" at bounding box center [284, 488] width 123 height 52
type input "Transport by customer"
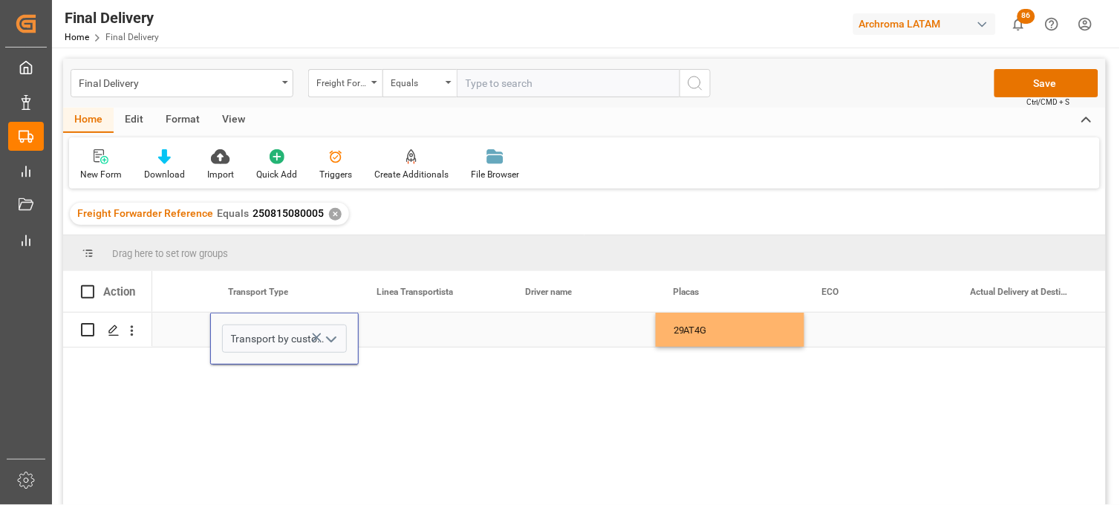
scroll to position [0, 3805]
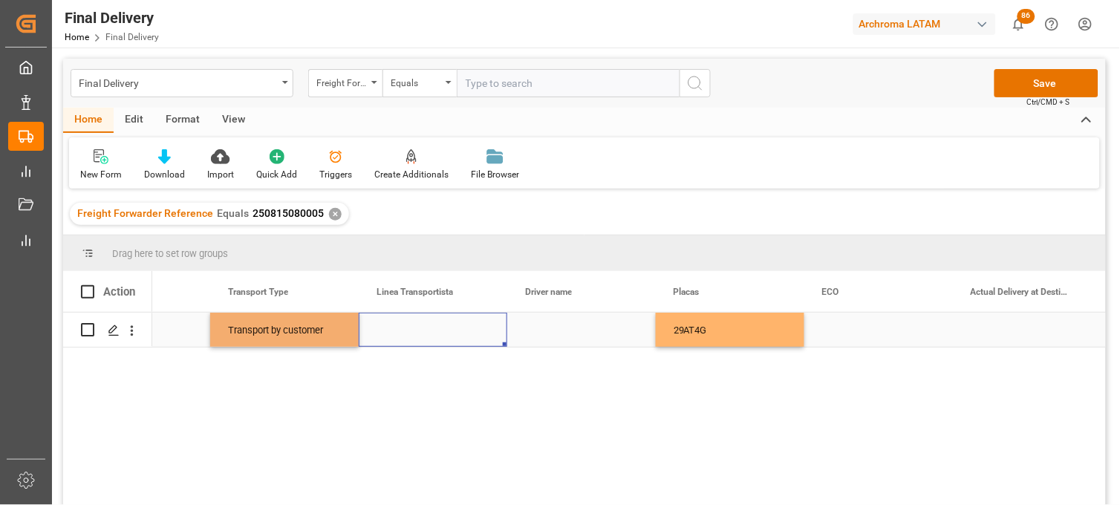
click at [382, 334] on div "Press SPACE to select this row." at bounding box center [433, 330] width 149 height 34
click at [389, 331] on div "Press SPACE to select this row." at bounding box center [433, 330] width 149 height 34
click at [391, 332] on div "Press SPACE to select this row." at bounding box center [433, 330] width 149 height 34
click at [389, 333] on div "Press SPACE to select this row." at bounding box center [433, 330] width 149 height 34
click at [392, 330] on input "Press SPACE to select this row." at bounding box center [433, 339] width 125 height 28
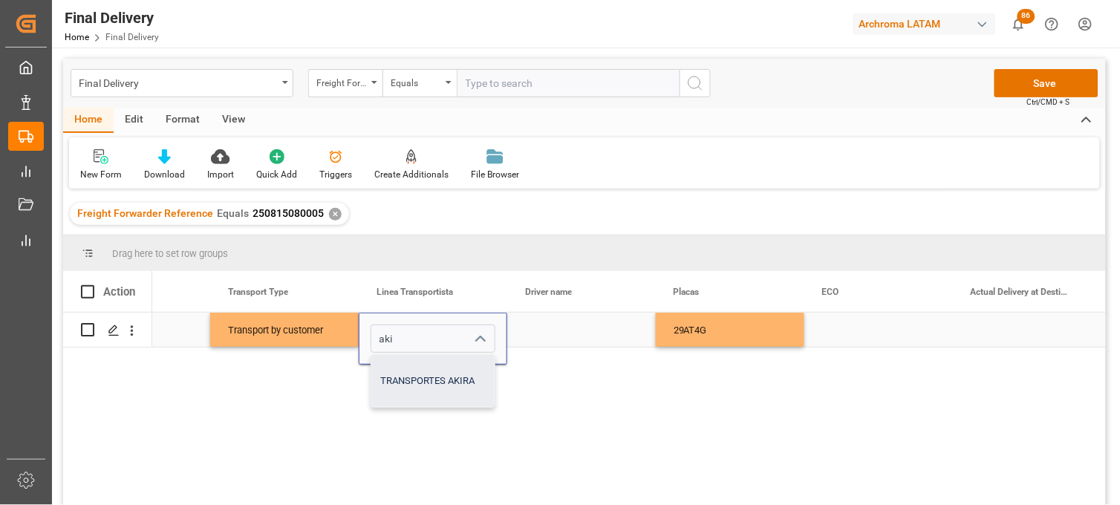
click at [402, 385] on div "TRANSPORTES AKIRA" at bounding box center [432, 381] width 123 height 52
type input "TRANSPORTES AKIRA"
click at [256, 316] on div "Transport by customer" at bounding box center [284, 330] width 113 height 34
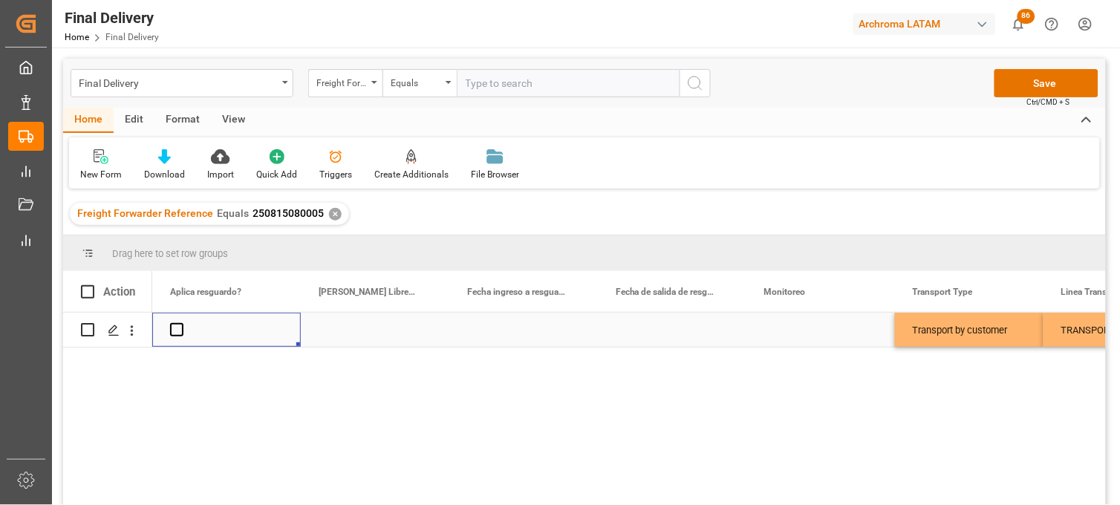
scroll to position [0, 2971]
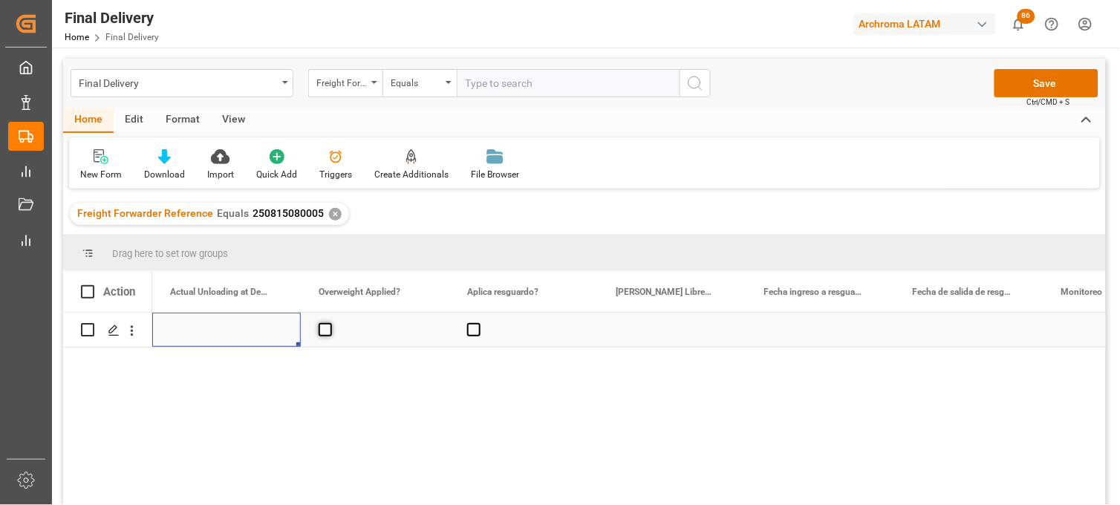
click at [321, 332] on span "Press SPACE to select this row." at bounding box center [325, 329] width 13 height 13
click at [330, 323] on input "Press SPACE to select this row." at bounding box center [330, 323] width 0 height 0
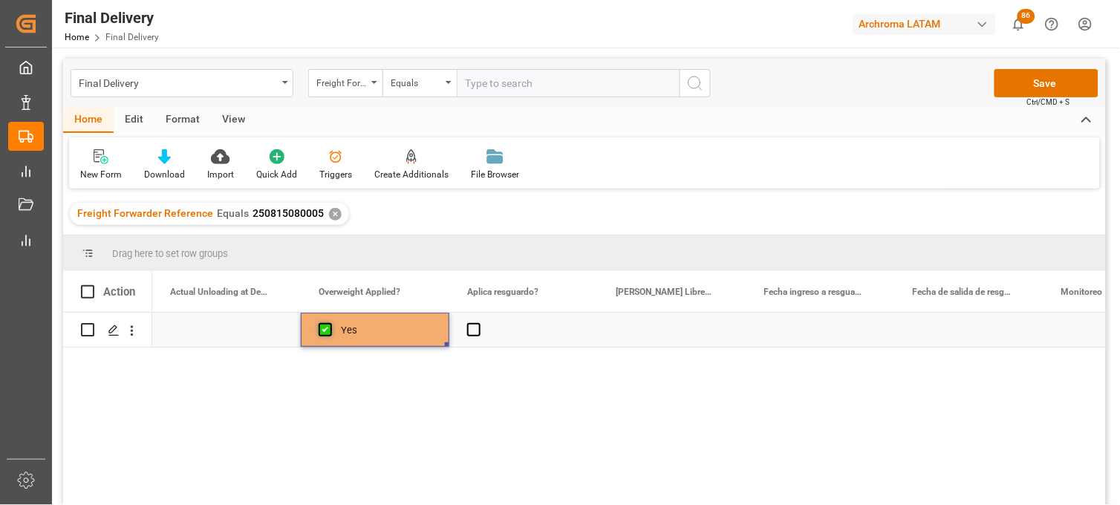
click at [322, 333] on span "Press SPACE to select this row." at bounding box center [325, 329] width 13 height 13
click at [330, 323] on input "Press SPACE to select this row." at bounding box center [330, 323] width 0 height 0
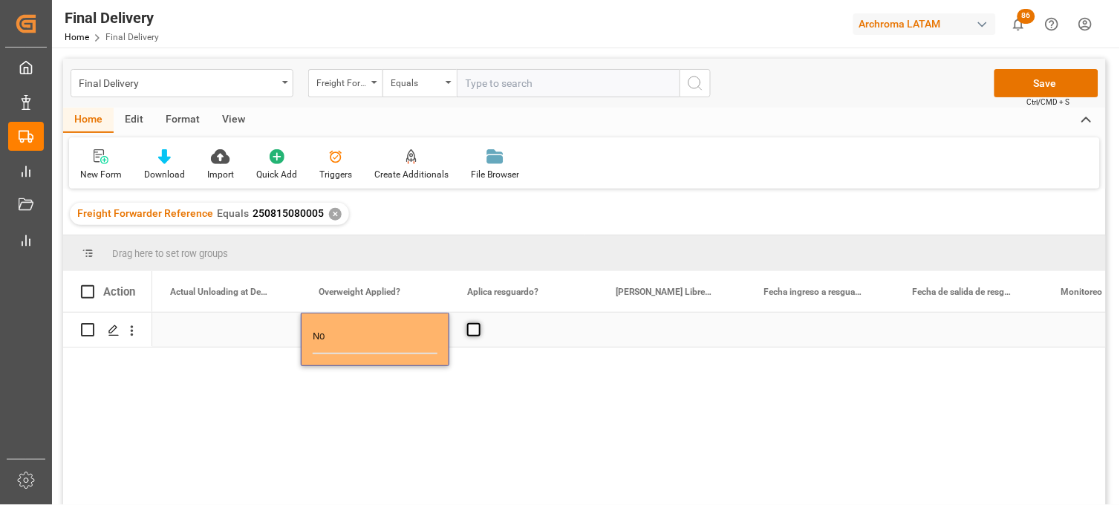
click at [477, 335] on span "Press SPACE to select this row." at bounding box center [473, 329] width 13 height 13
click at [478, 323] on input "Press SPACE to select this row." at bounding box center [478, 323] width 0 height 0
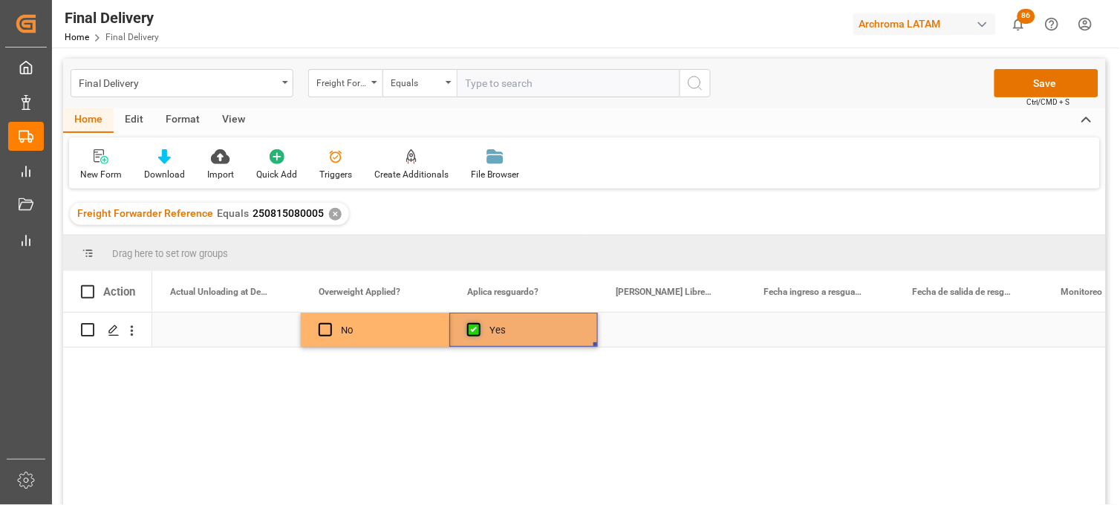
click at [477, 335] on span "Press SPACE to select this row." at bounding box center [473, 329] width 13 height 13
click at [478, 323] on input "Press SPACE to select this row." at bounding box center [478, 323] width 0 height 0
click at [412, 335] on div "No" at bounding box center [386, 330] width 91 height 34
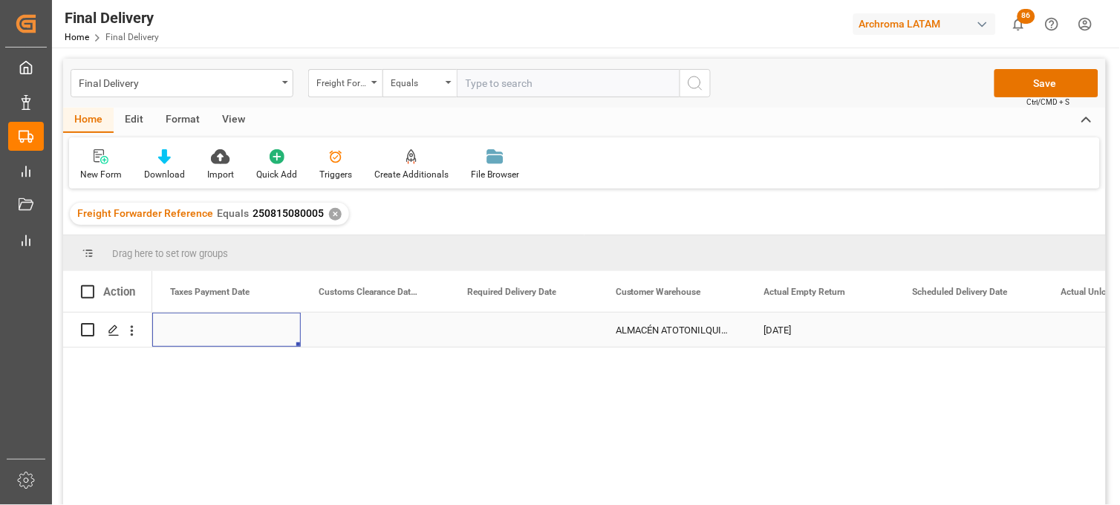
scroll to position [0, 1783]
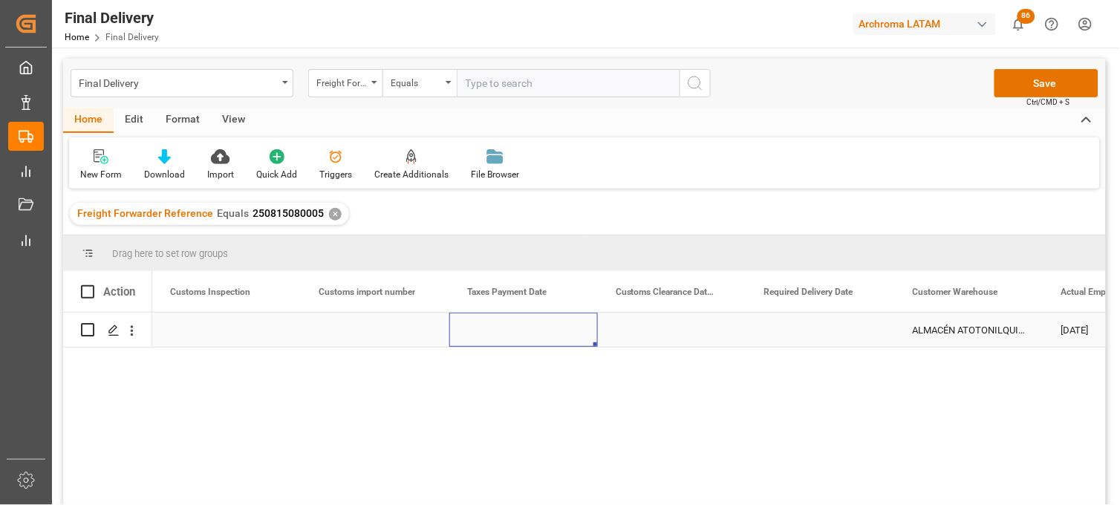
click at [504, 336] on div "Press SPACE to select this row." at bounding box center [523, 330] width 149 height 34
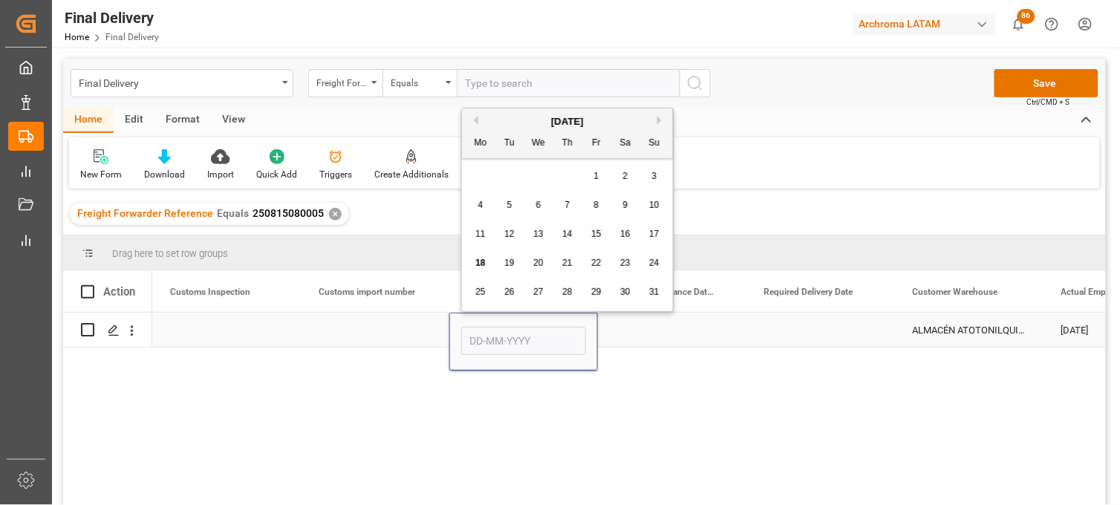
click at [504, 336] on input "Press SPACE to select this row." at bounding box center [523, 341] width 125 height 28
click at [389, 328] on div "Press SPACE to select this row." at bounding box center [375, 330] width 149 height 34
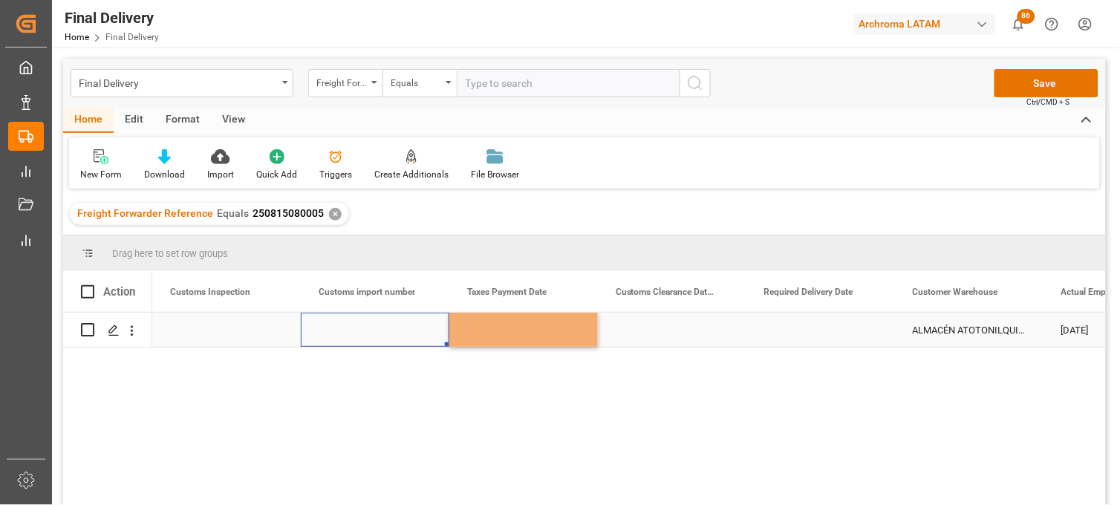
click at [389, 328] on div "Press SPACE to select this row." at bounding box center [375, 330] width 149 height 34
type input "25 16 3108 5002642"
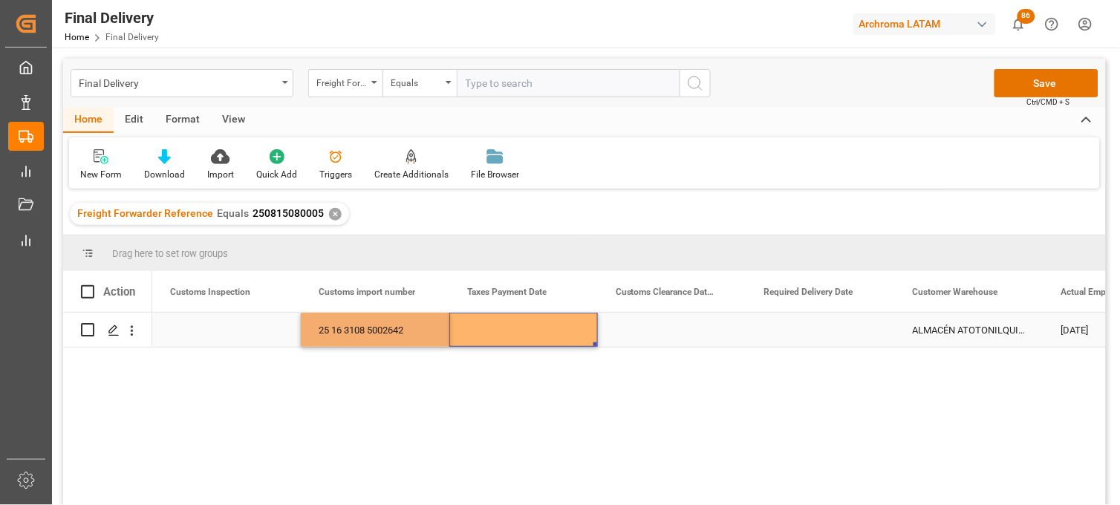
click at [493, 330] on div "Press SPACE to select this row." at bounding box center [523, 330] width 149 height 34
click at [494, 331] on div "Press SPACE to select this row." at bounding box center [523, 330] width 149 height 34
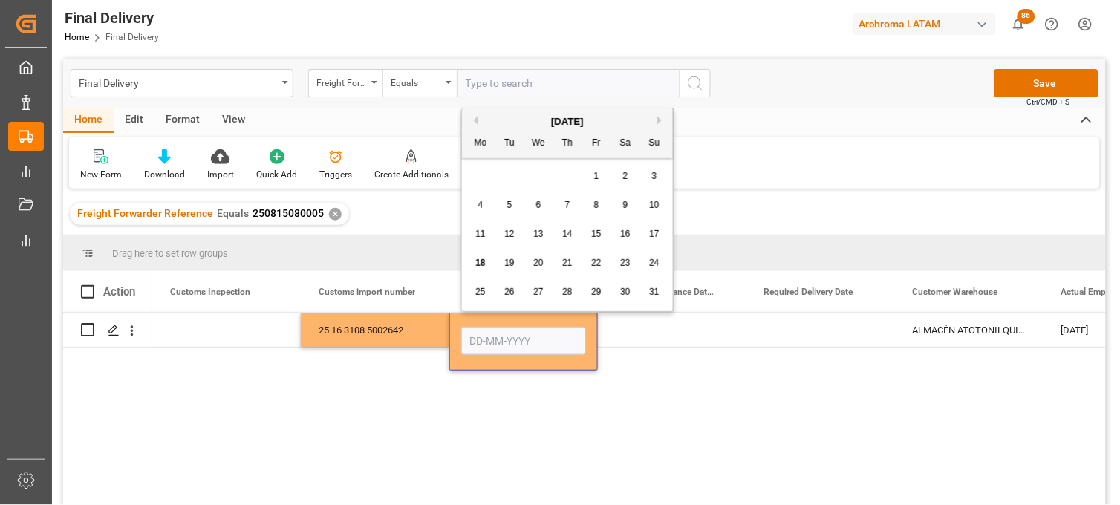
click at [539, 239] on span "13" at bounding box center [538, 234] width 10 height 10
type input "[DATE]"
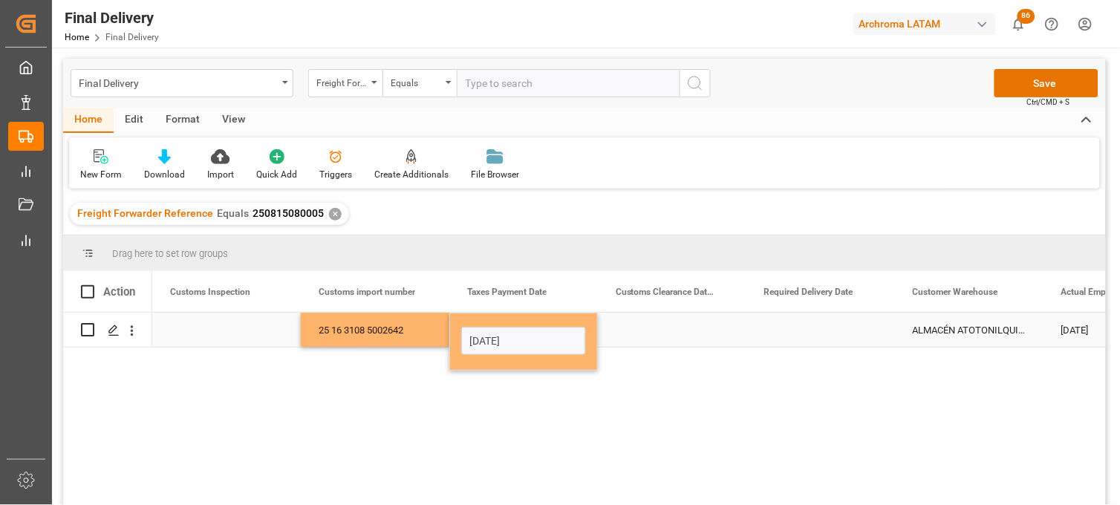
click at [659, 329] on div "Press SPACE to select this row." at bounding box center [672, 330] width 149 height 34
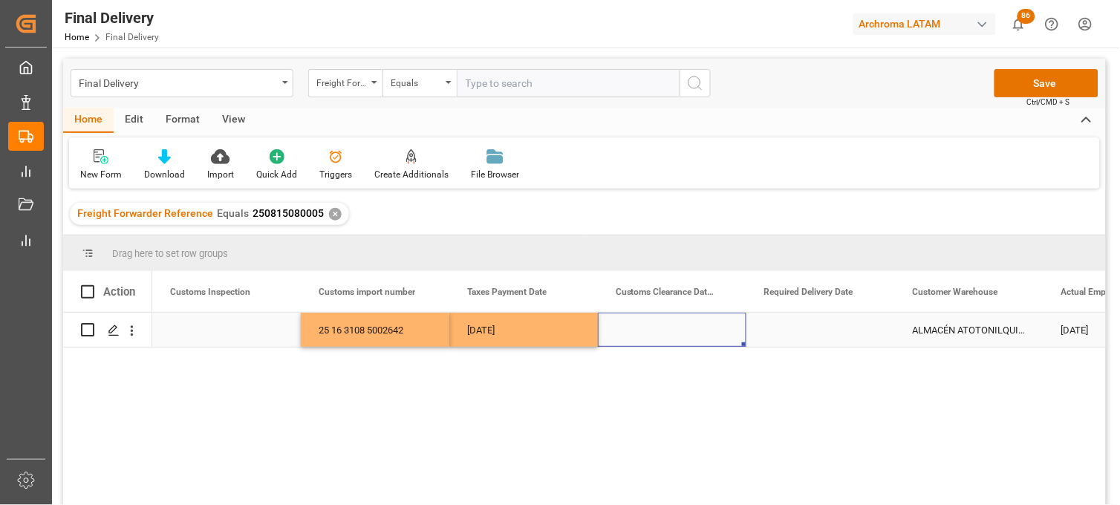
click at [806, 328] on div "Press SPACE to select this row." at bounding box center [821, 330] width 149 height 34
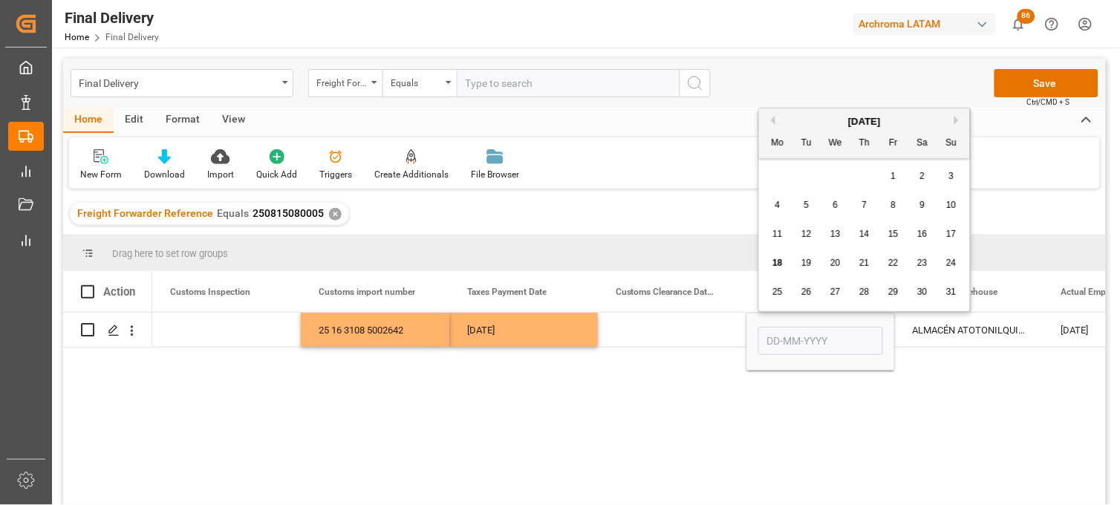
click at [793, 280] on div "25 26 27 28 29 30 31" at bounding box center [865, 292] width 203 height 29
drag, startPoint x: 893, startPoint y: 267, endPoint x: 869, endPoint y: 283, distance: 28.4
click at [893, 268] on span "22" at bounding box center [893, 263] width 10 height 10
type input "22-08-2025"
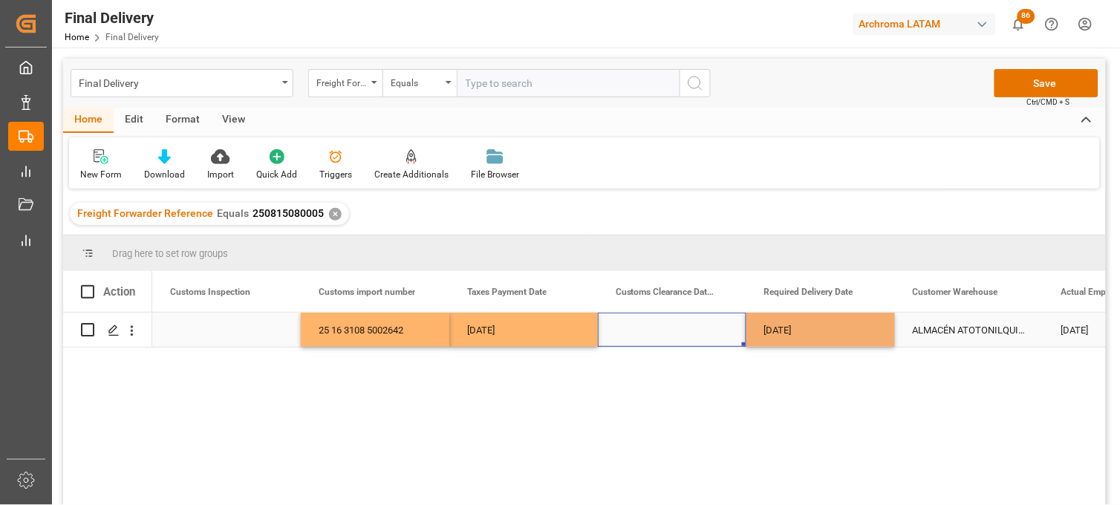
click at [662, 331] on div "Press SPACE to select this row." at bounding box center [672, 330] width 149 height 34
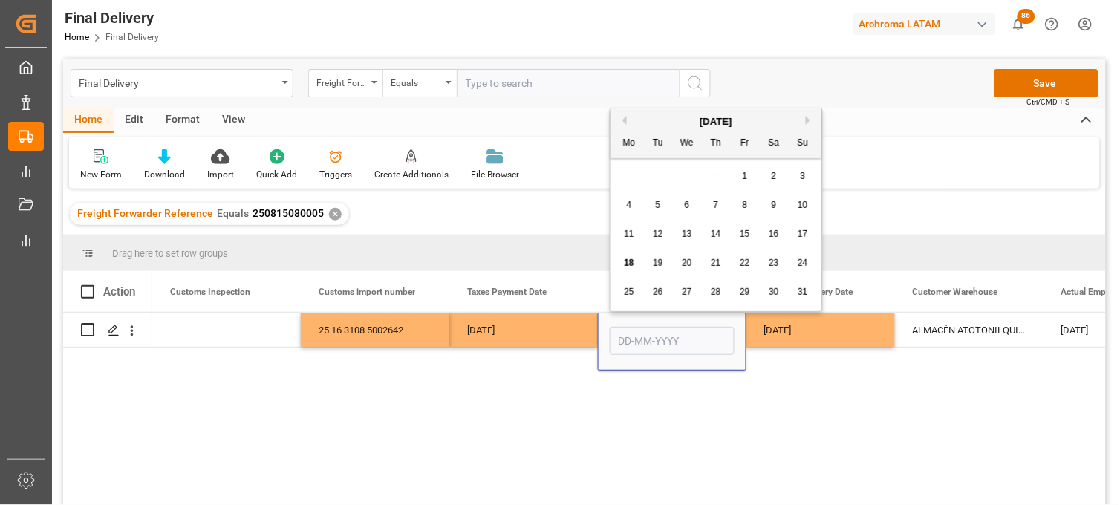
click at [632, 260] on span "18" at bounding box center [629, 263] width 10 height 10
type input "[DATE]"
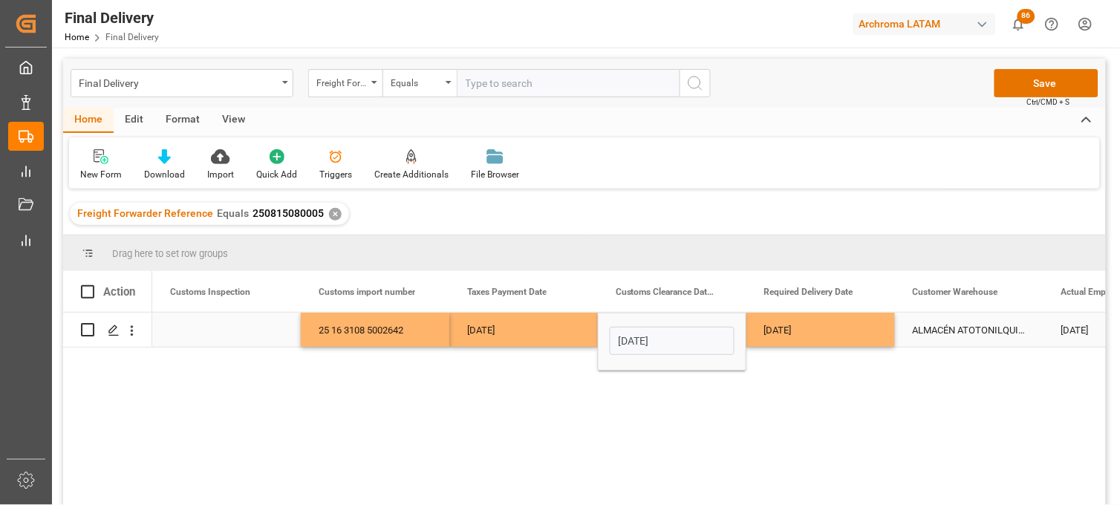
click at [536, 329] on div "[DATE]" at bounding box center [523, 330] width 149 height 34
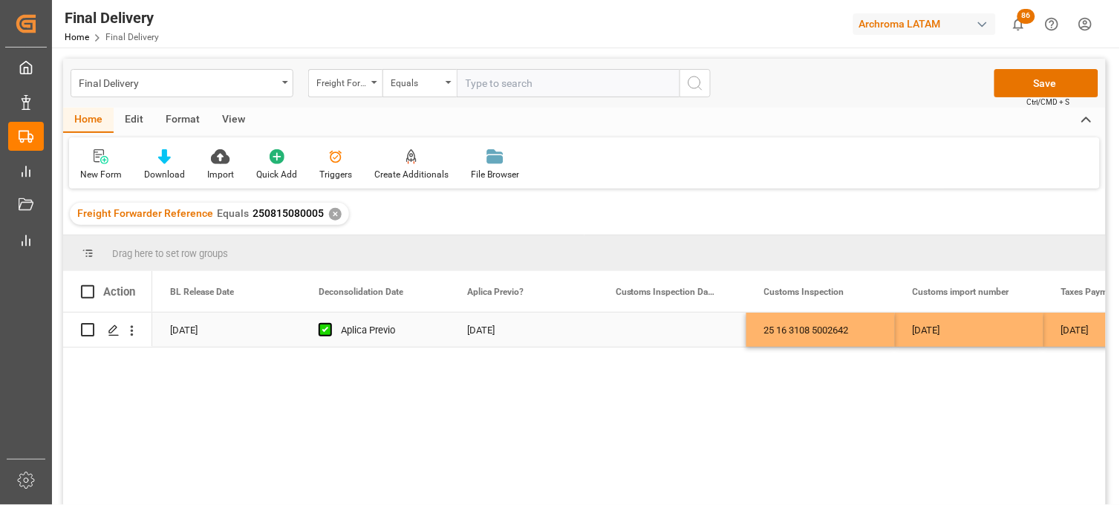
scroll to position [0, 1040]
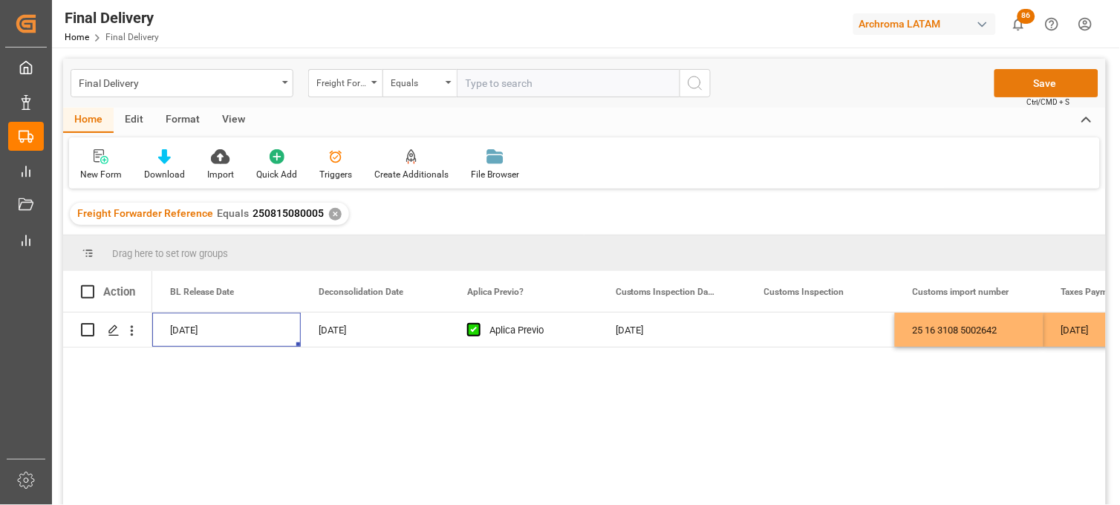
click at [1009, 87] on button "Save" at bounding box center [1047, 83] width 104 height 28
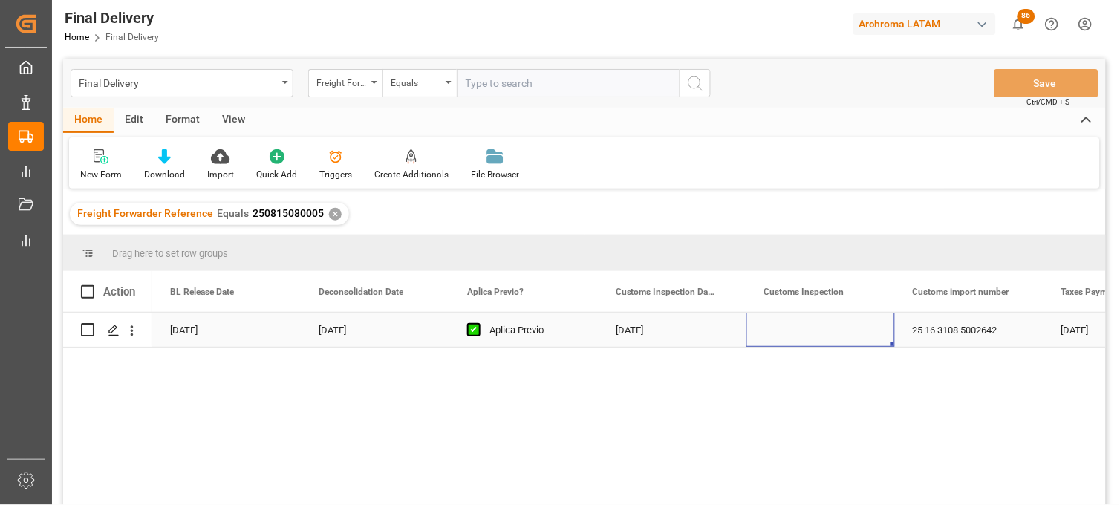
click at [796, 331] on div "Press SPACE to select this row." at bounding box center [821, 330] width 149 height 34
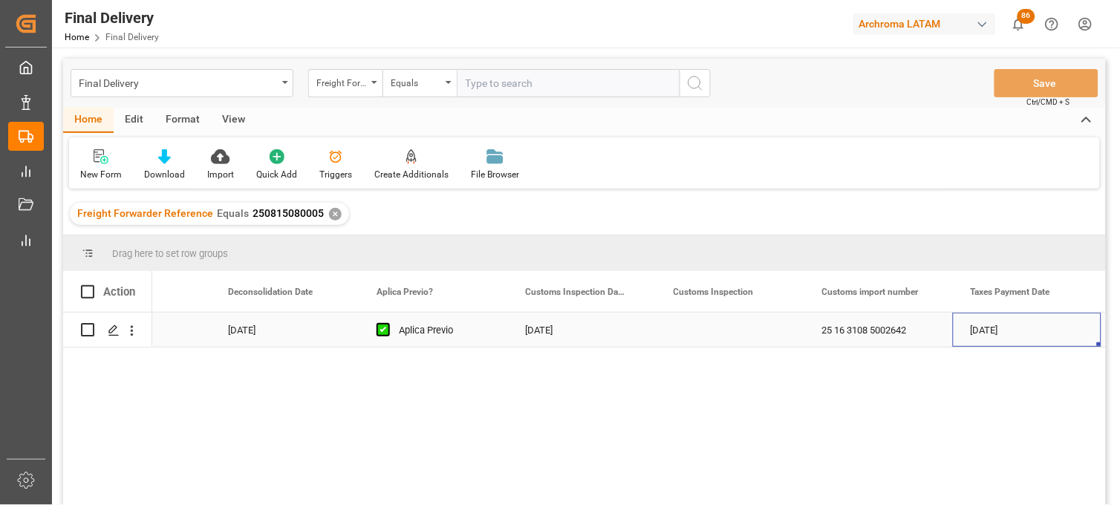
scroll to position [0, 1279]
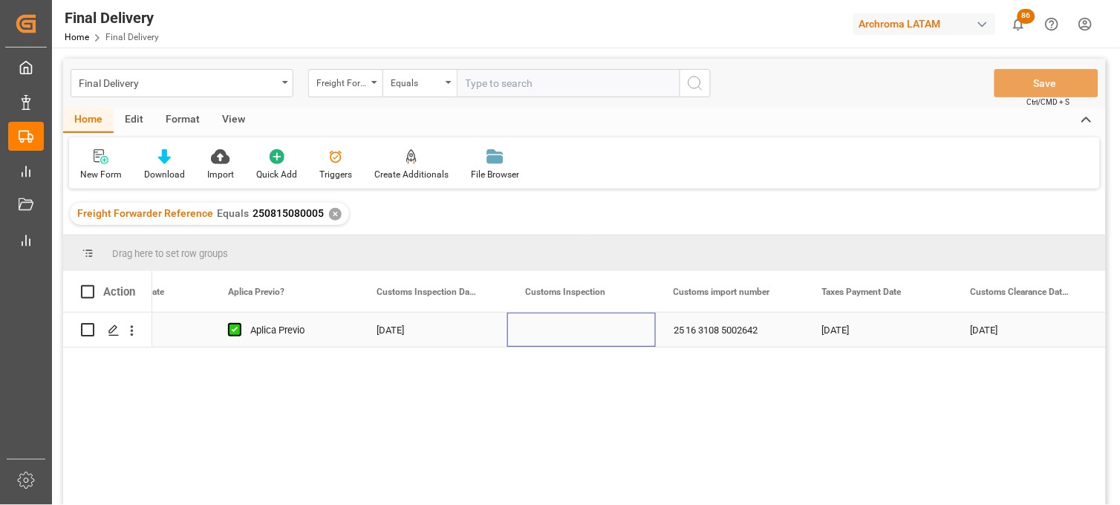
click at [571, 331] on div "Press SPACE to select this row." at bounding box center [581, 330] width 149 height 34
click at [333, 216] on div "✕" at bounding box center [335, 214] width 13 height 13
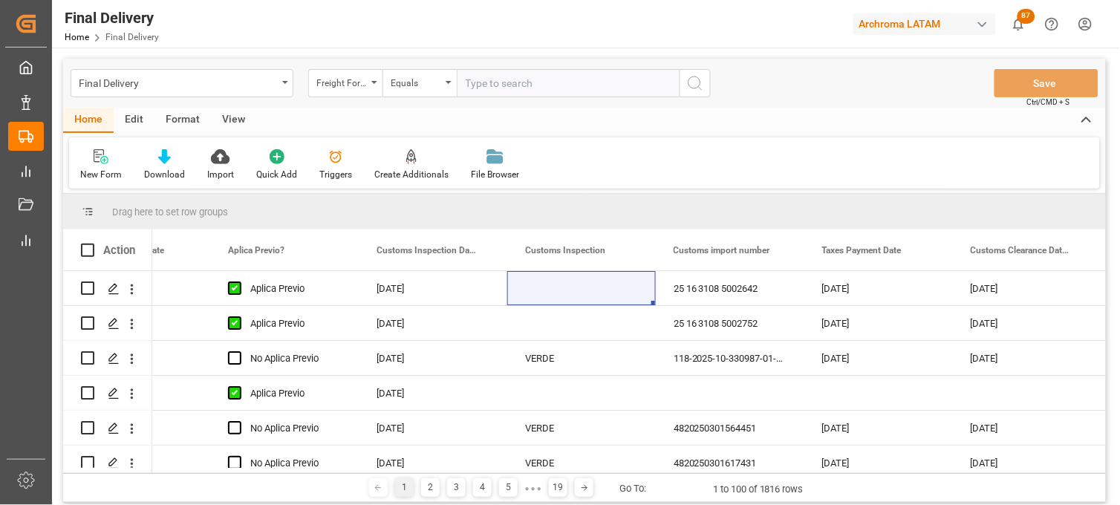
click at [366, 92] on div "Freight Forwarder Reference" at bounding box center [345, 83] width 74 height 28
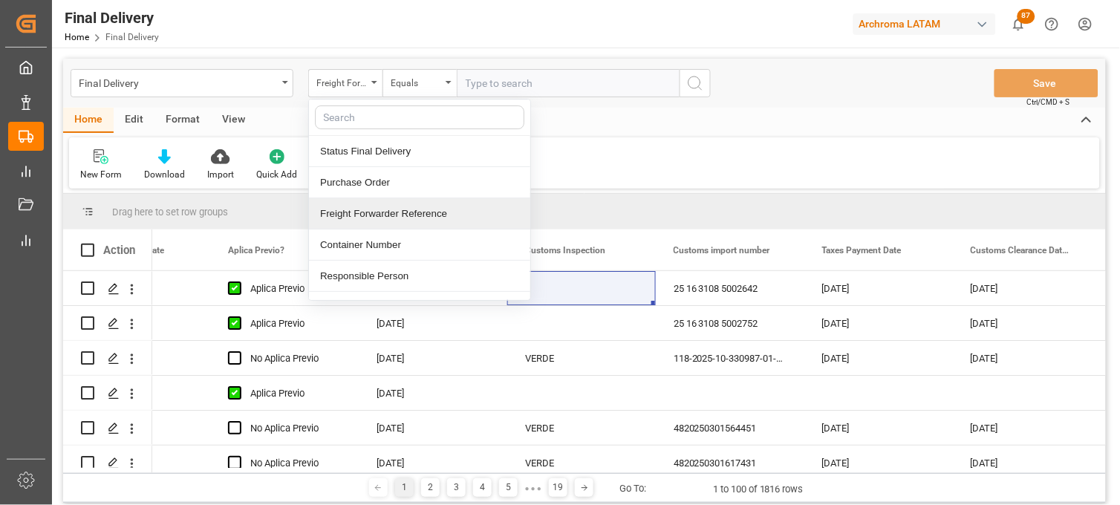
click at [425, 213] on div "Freight Forwarder Reference" at bounding box center [419, 213] width 221 height 31
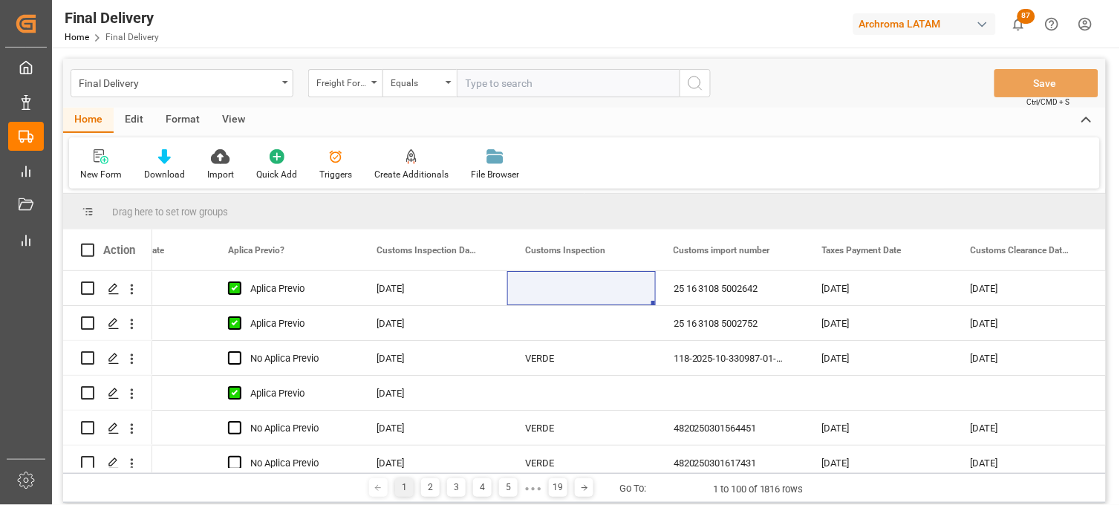
click at [470, 80] on input "text" at bounding box center [568, 83] width 223 height 28
paste input "250806900018"
type input "250806900018"
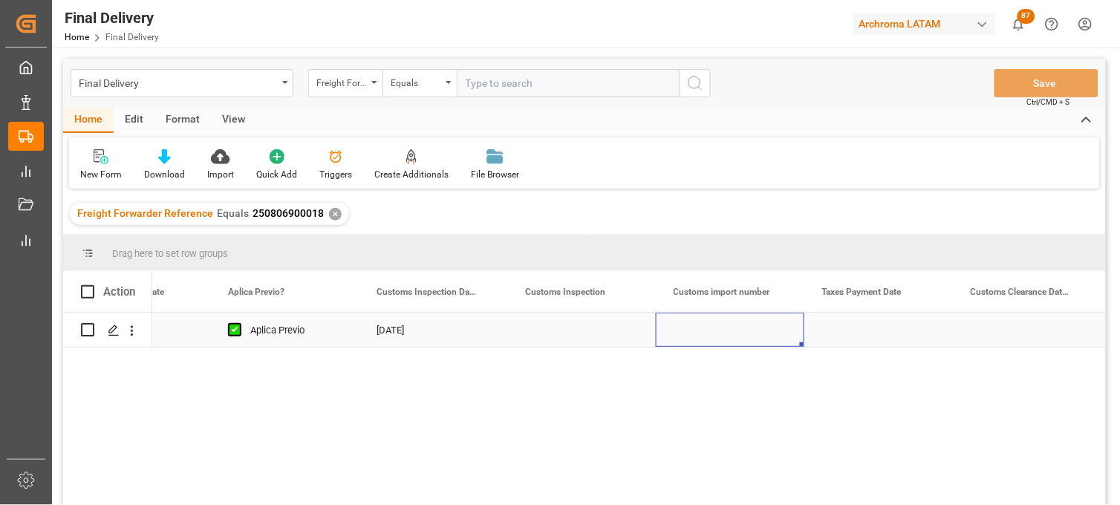
click at [745, 333] on div "Press SPACE to select this row." at bounding box center [730, 330] width 149 height 34
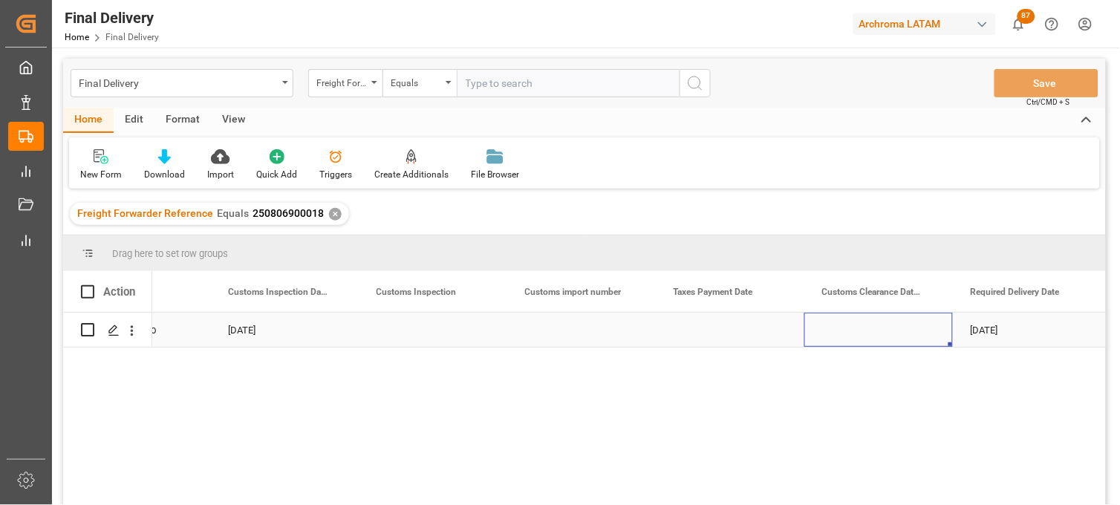
click at [260, 331] on div "[DATE]" at bounding box center [284, 330] width 149 height 34
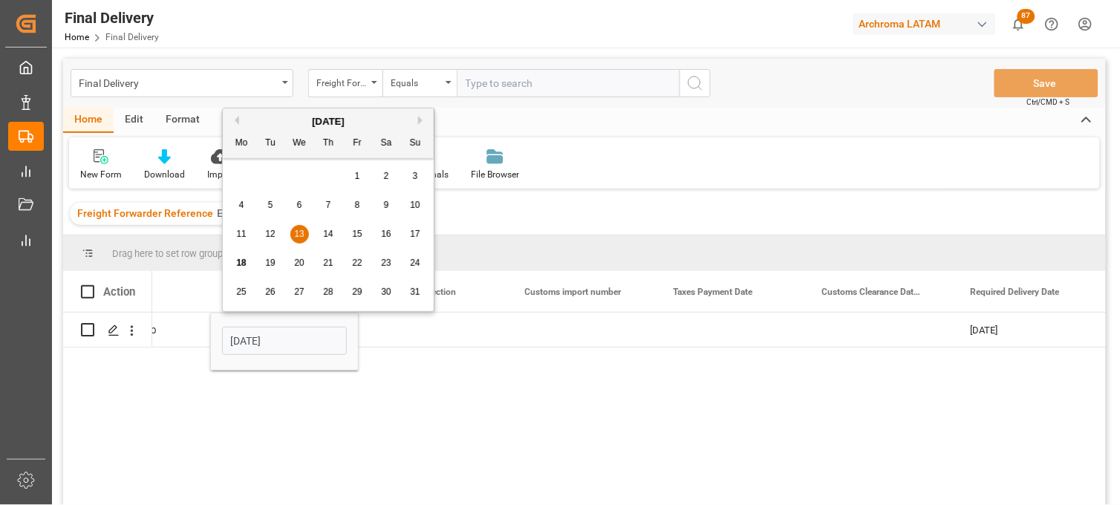
click at [243, 266] on span "18" at bounding box center [241, 263] width 10 height 10
type input "[DATE]"
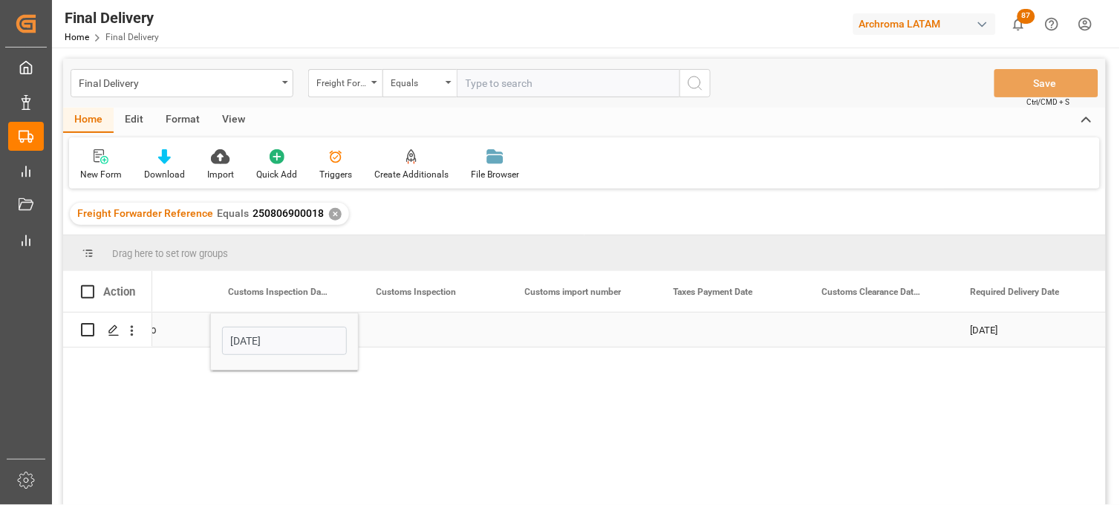
click at [396, 331] on div "Press SPACE to select this row." at bounding box center [433, 330] width 149 height 34
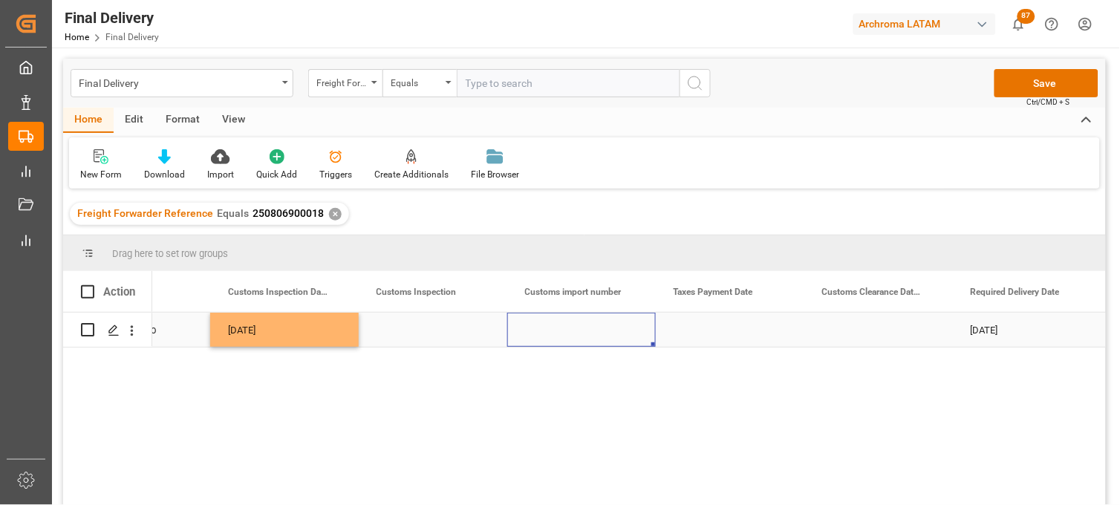
click at [574, 331] on div "Press SPACE to select this row." at bounding box center [581, 330] width 149 height 34
click at [1049, 78] on button "Save" at bounding box center [1047, 83] width 104 height 28
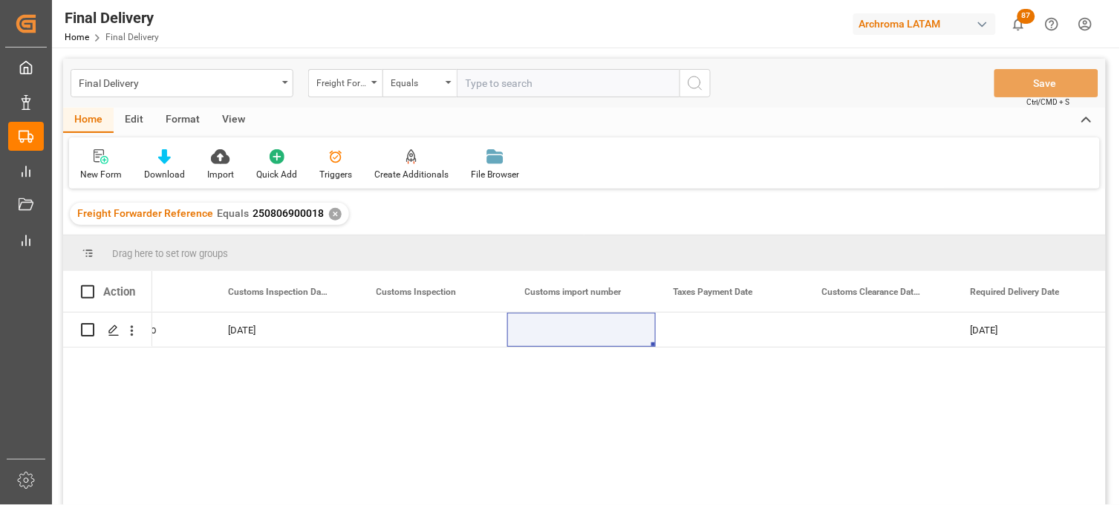
click at [330, 210] on div "✕" at bounding box center [335, 214] width 13 height 13
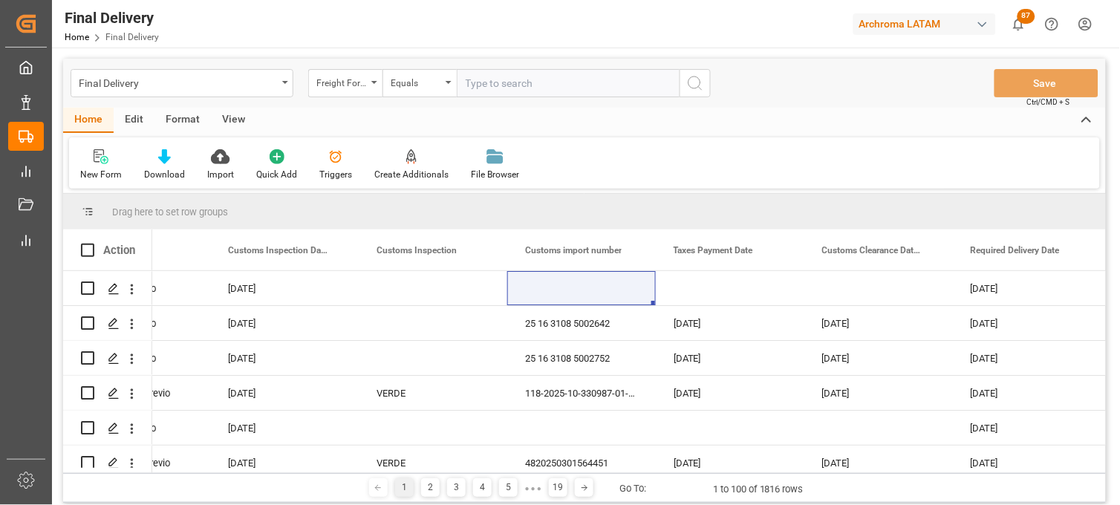
click at [487, 90] on input "text" at bounding box center [568, 83] width 223 height 28
paste input "250815080047"
type input "250815080047"
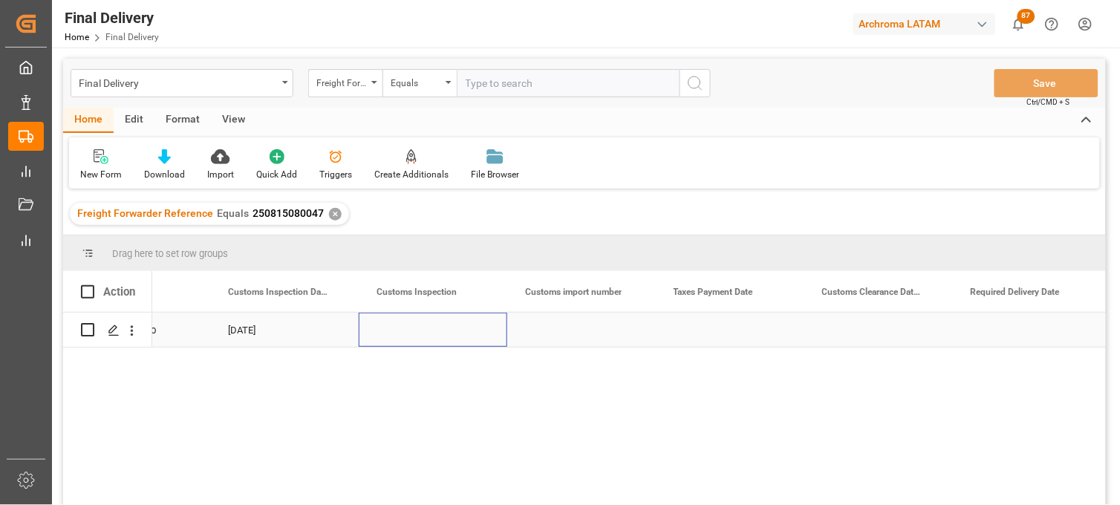
click at [437, 332] on div "Press SPACE to select this row." at bounding box center [433, 330] width 149 height 34
click at [707, 334] on div "Press SPACE to select this row." at bounding box center [730, 330] width 149 height 34
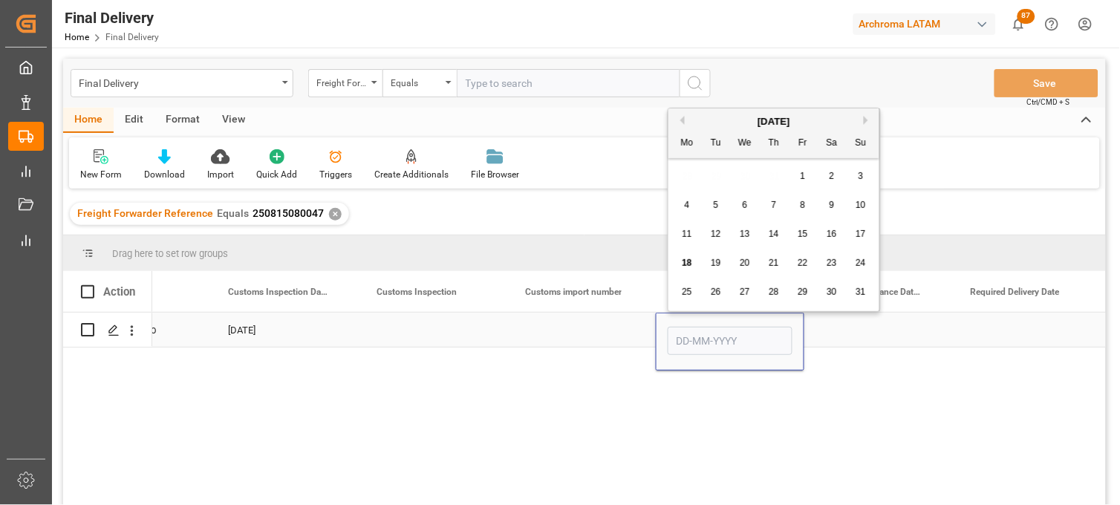
click at [587, 336] on div "Press SPACE to select this row." at bounding box center [581, 330] width 149 height 34
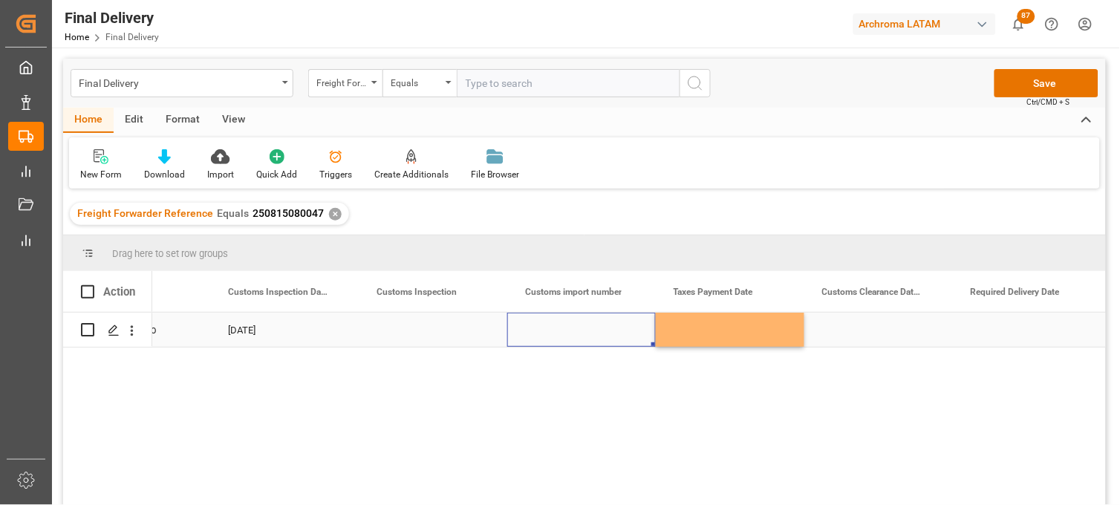
click at [885, 336] on div "Press SPACE to select this row." at bounding box center [879, 330] width 149 height 34
click at [1029, 91] on button "Save" at bounding box center [1047, 83] width 104 height 28
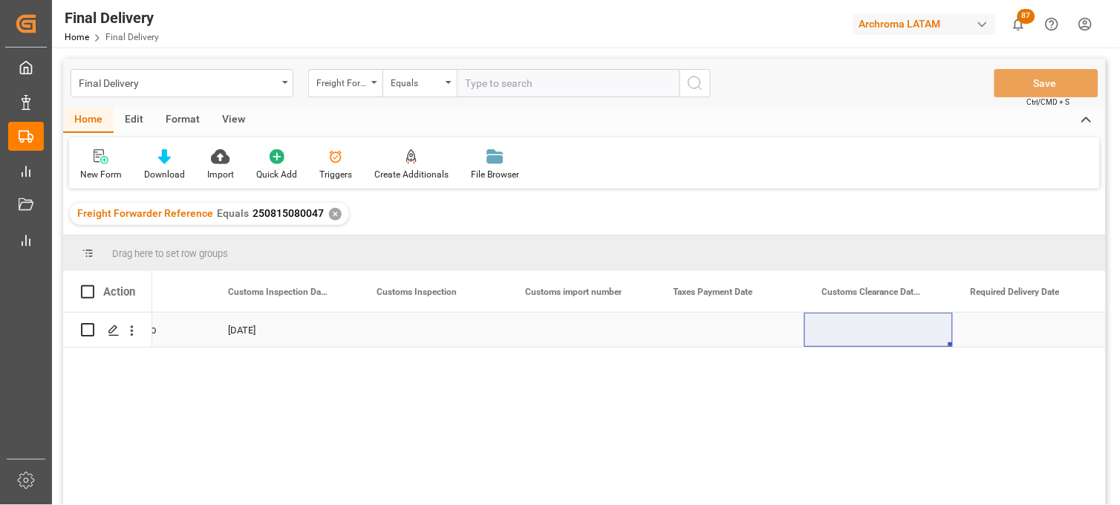
click at [856, 331] on div "Press SPACE to select this row." at bounding box center [879, 330] width 149 height 34
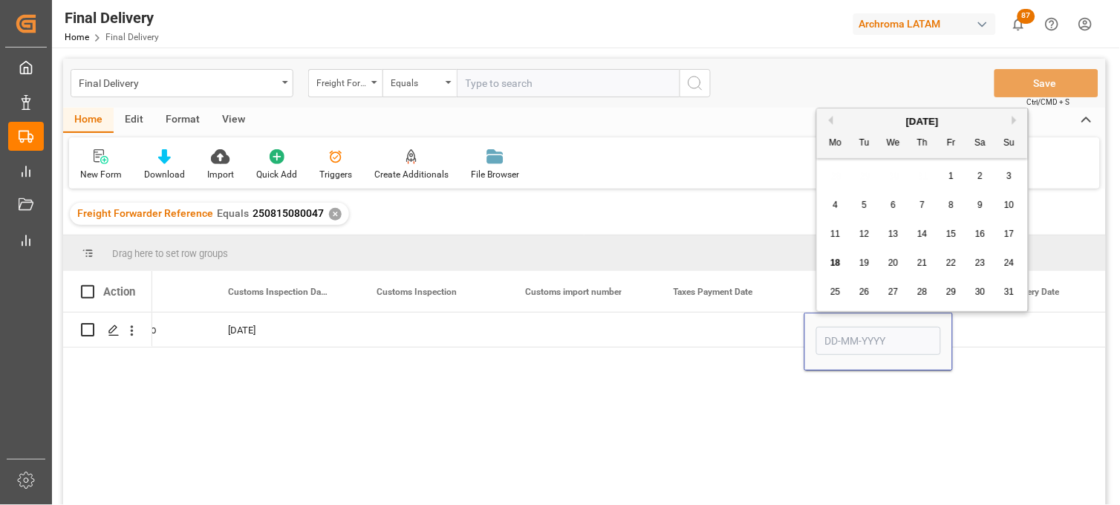
click at [858, 267] on div "19" at bounding box center [865, 264] width 19 height 18
type input "[DATE]"
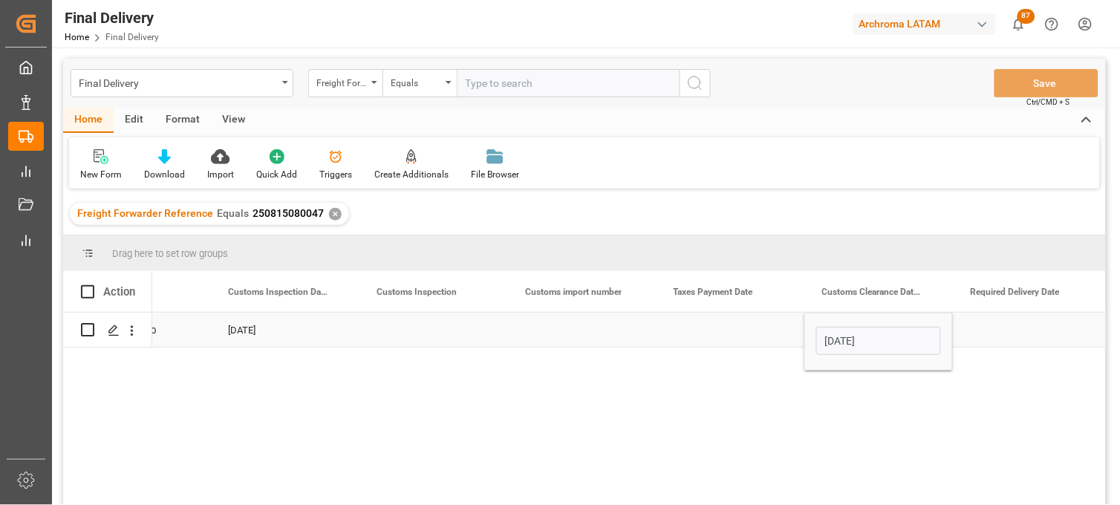
click at [702, 331] on div "Press SPACE to select this row." at bounding box center [730, 330] width 149 height 34
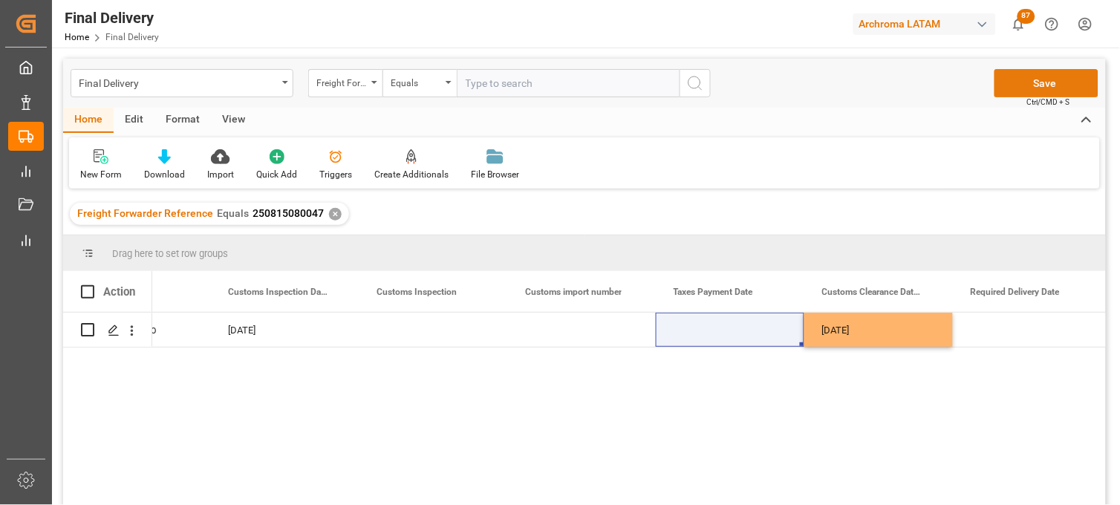
click at [1015, 91] on button "Save" at bounding box center [1047, 83] width 104 height 28
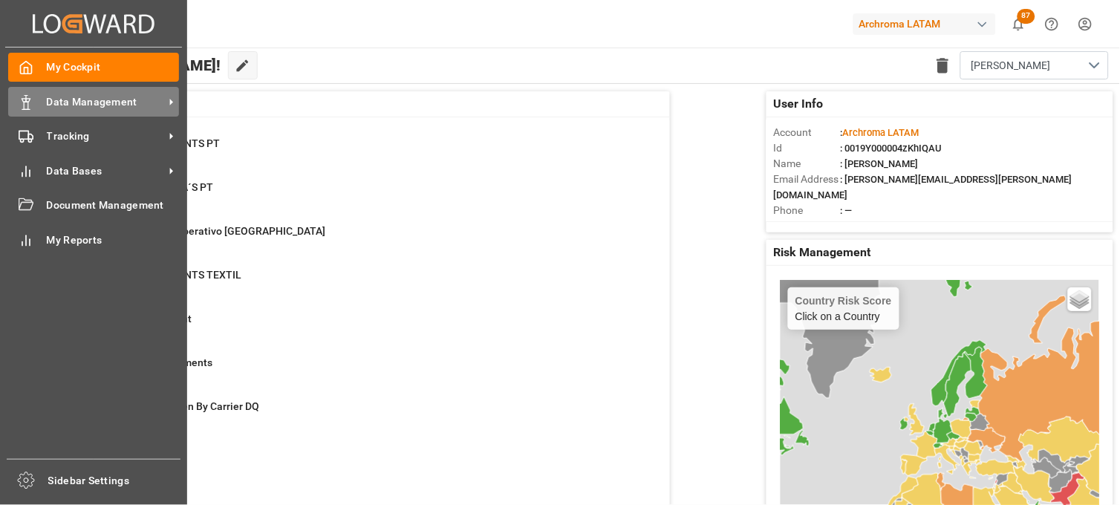
click at [30, 105] on icon at bounding box center [26, 102] width 15 height 15
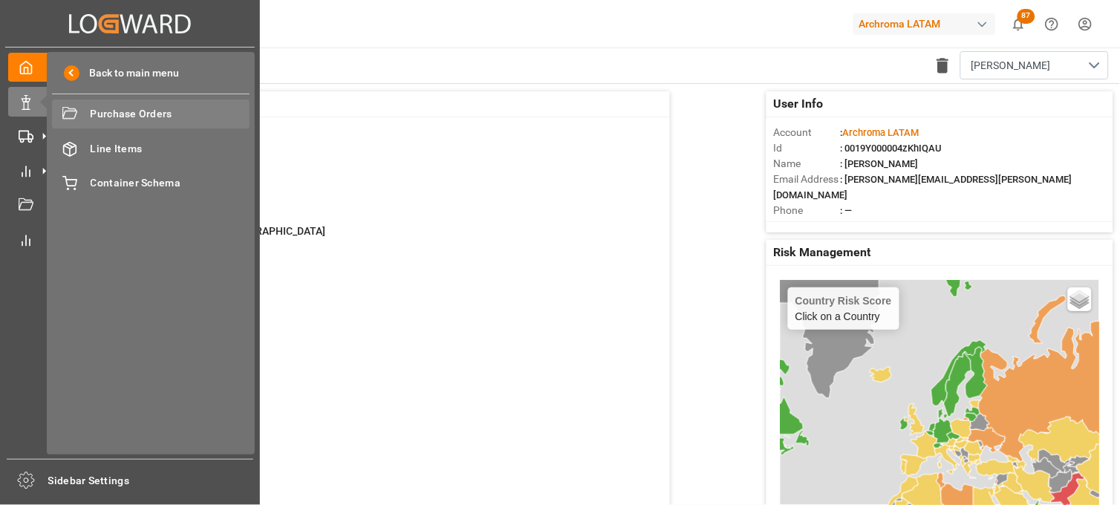
click at [163, 110] on span "Purchase Orders" at bounding box center [171, 114] width 160 height 16
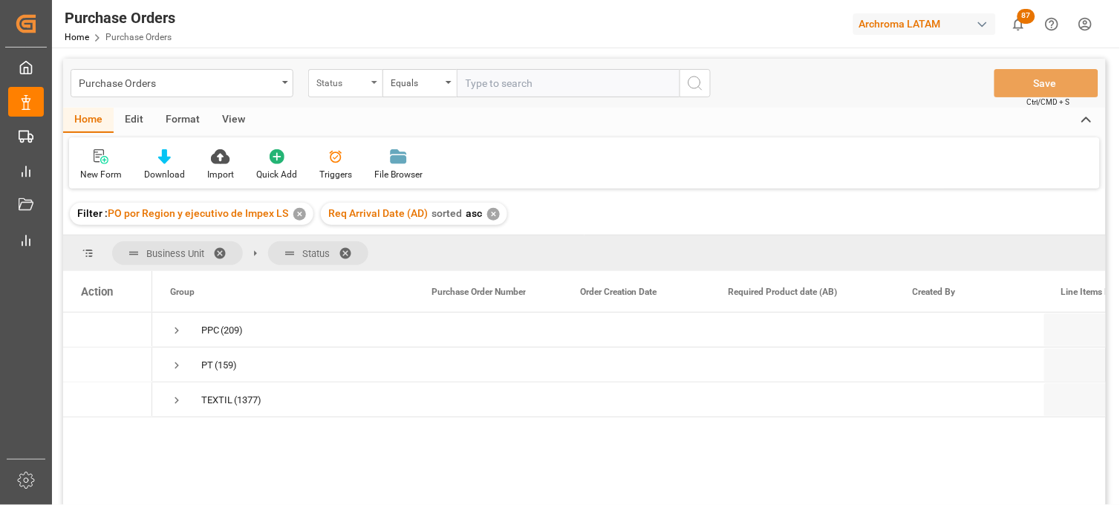
click at [360, 83] on div "Status" at bounding box center [341, 81] width 51 height 17
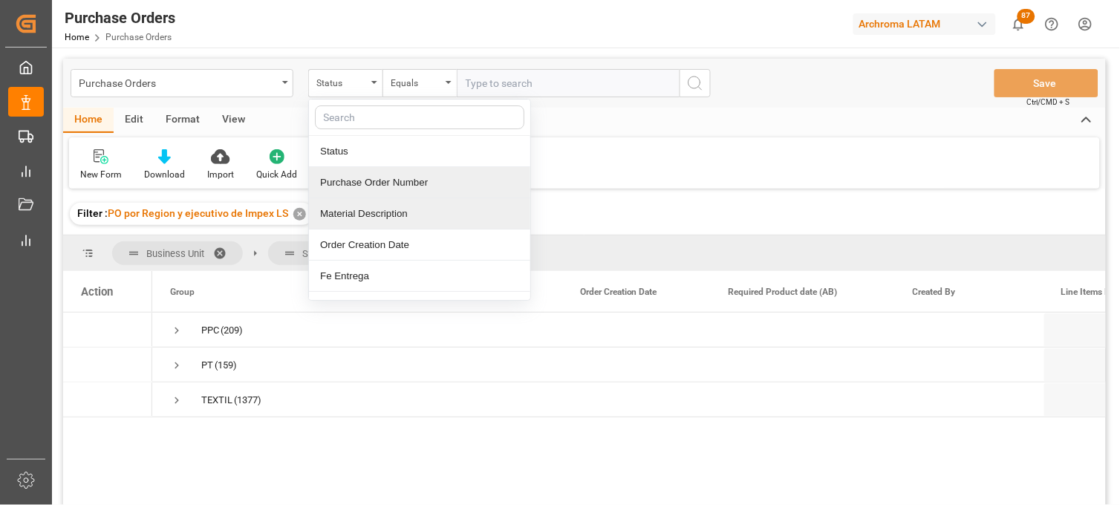
click at [387, 183] on div "Purchase Order Number" at bounding box center [419, 182] width 221 height 31
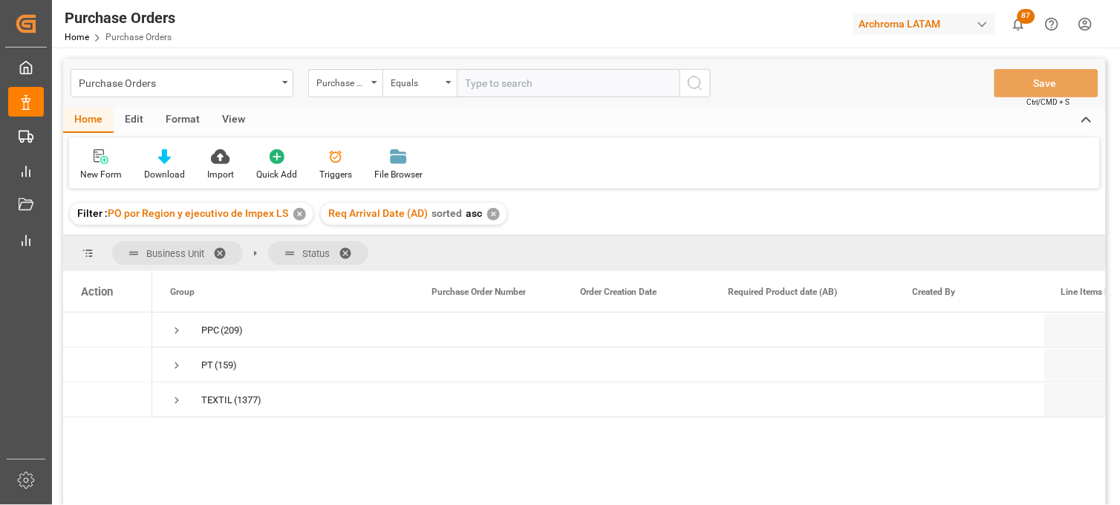
click at [495, 84] on input "text" at bounding box center [568, 83] width 223 height 28
paste input "4504643750"
type input "4504643750"
click at [170, 334] on span "Press SPACE to select this row." at bounding box center [176, 330] width 13 height 13
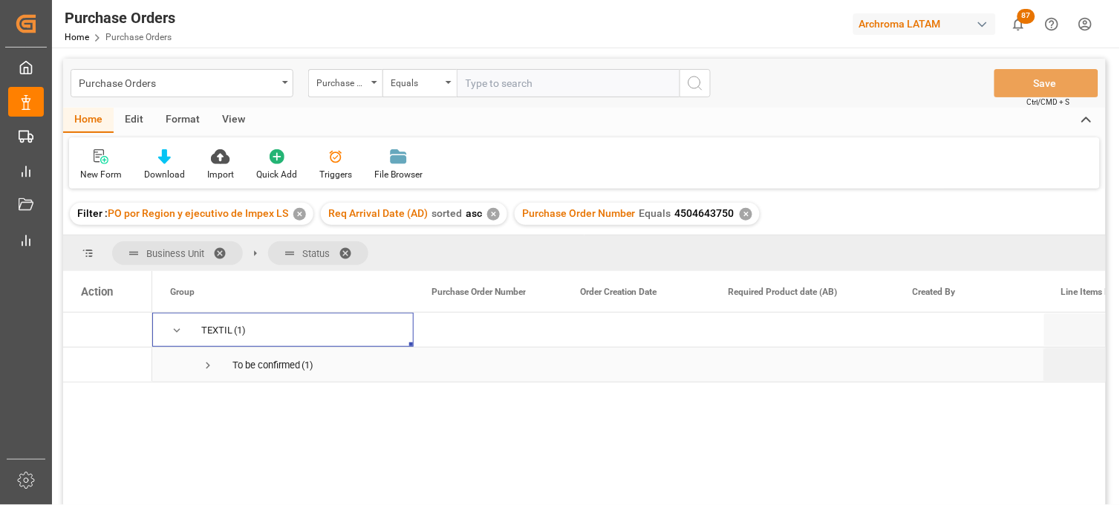
click at [207, 368] on span "Press SPACE to select this row." at bounding box center [207, 365] width 13 height 13
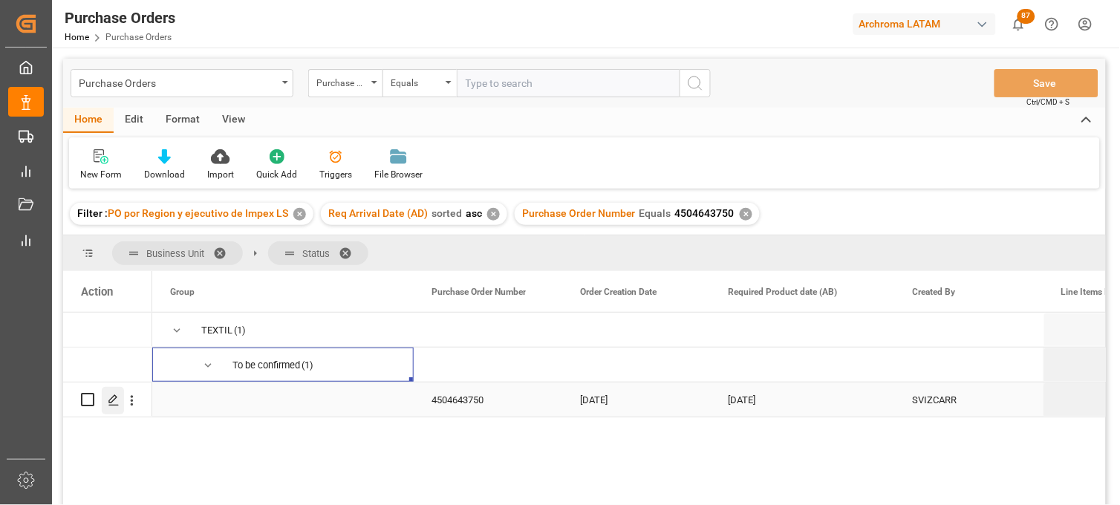
click at [110, 406] on div "Press SPACE to select this row." at bounding box center [113, 400] width 22 height 27
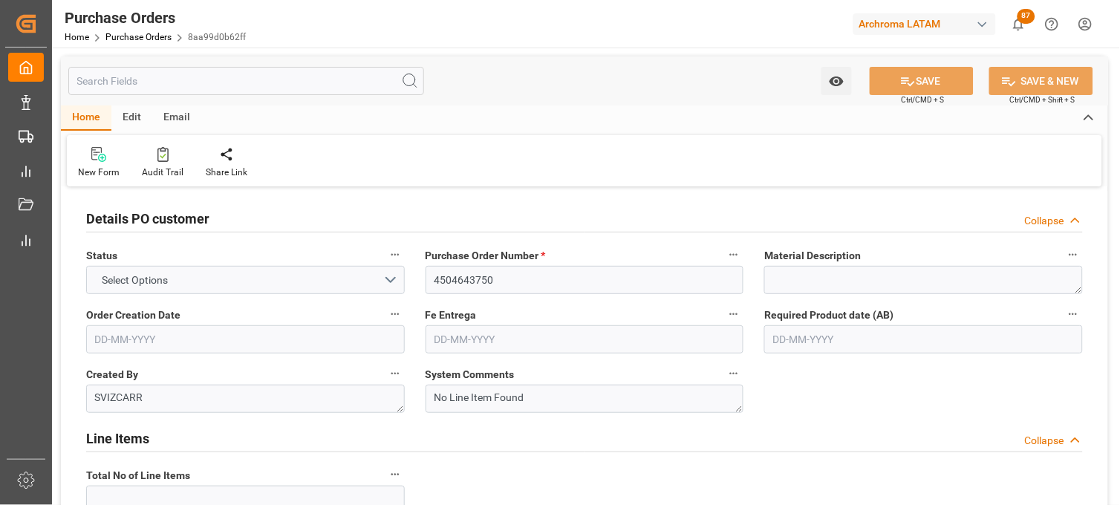
type input "1"
type input "15-07-2025"
type input "[DATE]"
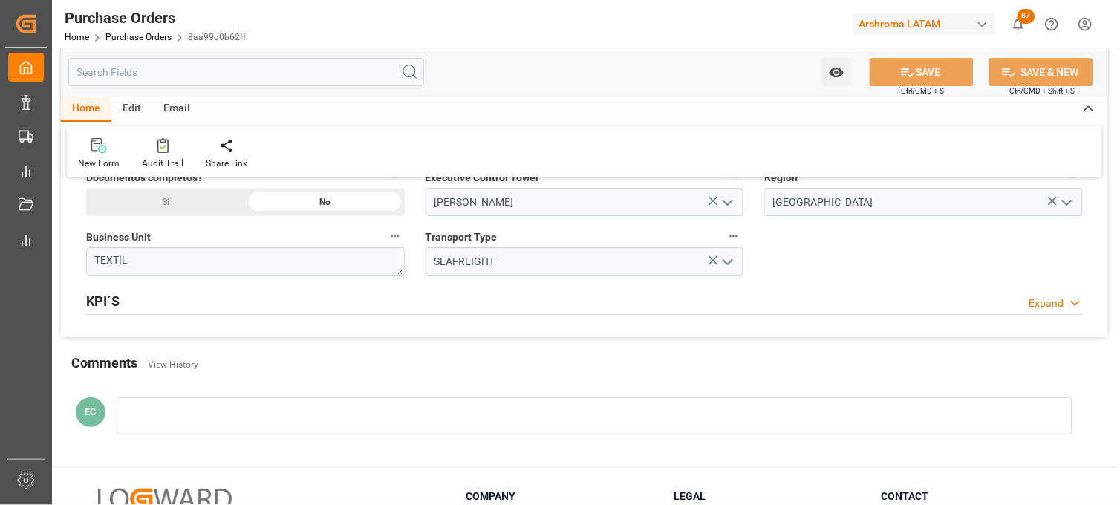
scroll to position [1287, 0]
